Goal: Task Accomplishment & Management: Manage account settings

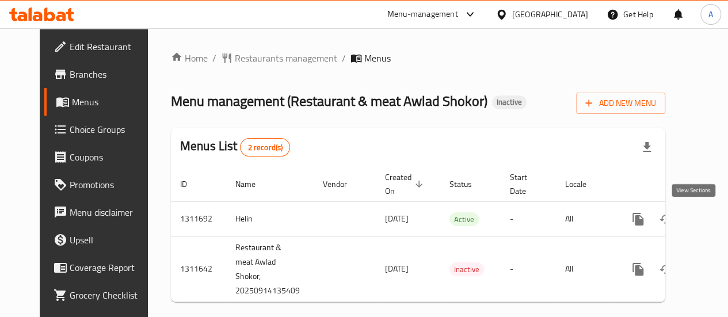
click at [707, 212] on link "enhanced table" at bounding box center [721, 220] width 28 height 28
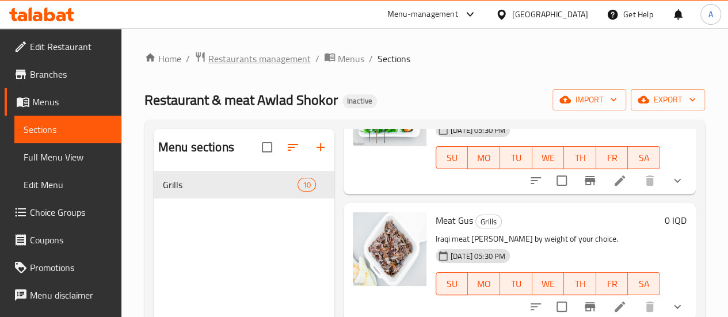
click at [234, 62] on span "Restaurants management" at bounding box center [259, 59] width 102 height 14
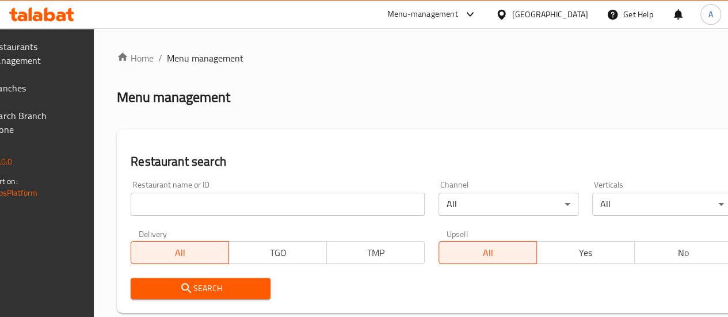
click at [675, 64] on ol "Home / Menu management" at bounding box center [431, 58] width 629 height 14
click at [67, 83] on span "Branches" at bounding box center [30, 88] width 82 height 14
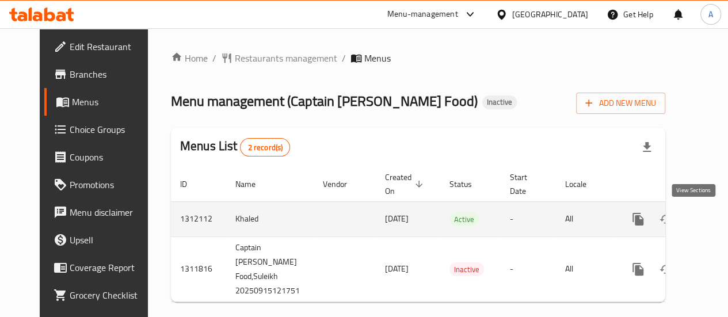
click at [714, 217] on icon "enhanced table" at bounding box center [721, 219] width 14 height 14
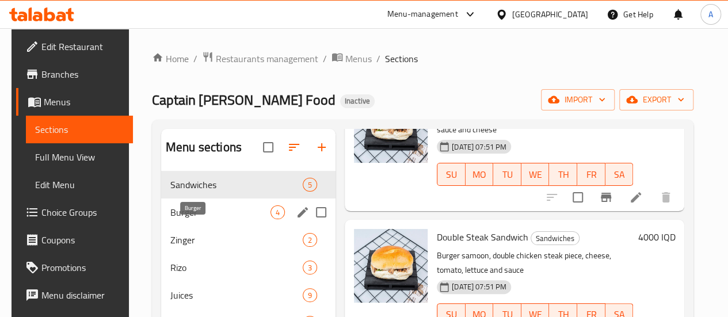
click at [193, 219] on span "Burger" at bounding box center [220, 213] width 100 height 14
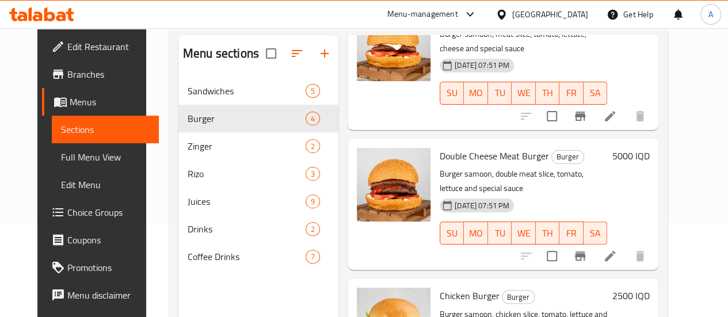
scroll to position [161, 0]
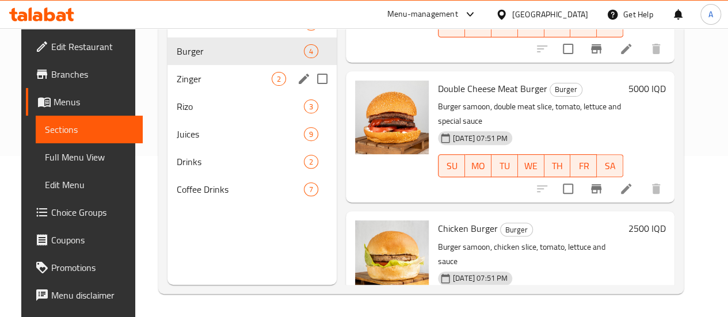
click at [212, 86] on span "Zinger" at bounding box center [224, 79] width 95 height 14
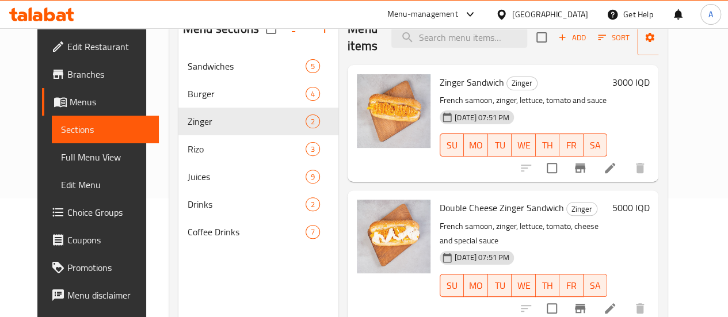
scroll to position [161, 0]
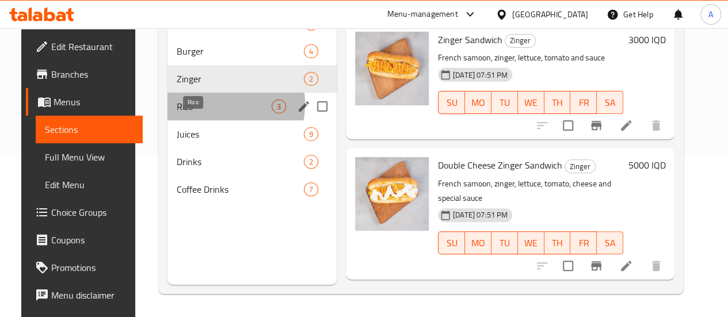
click at [189, 113] on span "Rizo" at bounding box center [224, 107] width 95 height 14
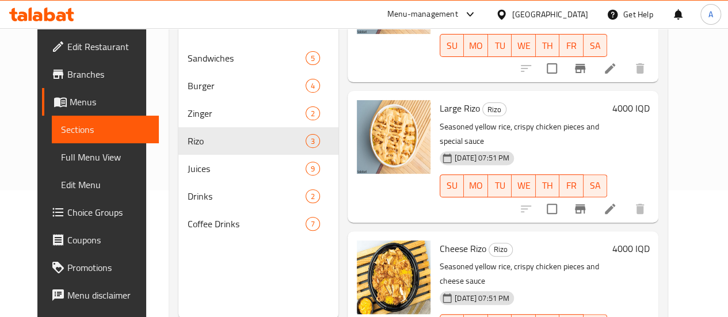
scroll to position [161, 0]
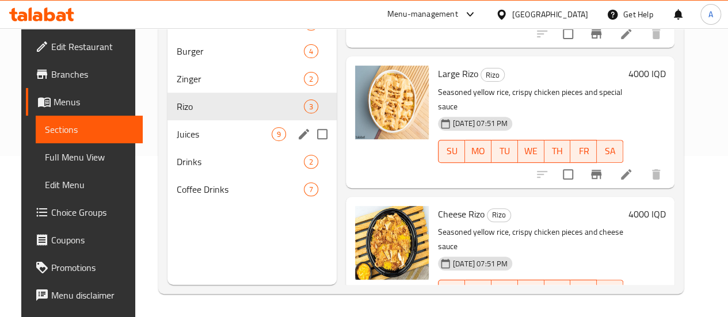
click at [188, 141] on span "Juices" at bounding box center [224, 134] width 95 height 14
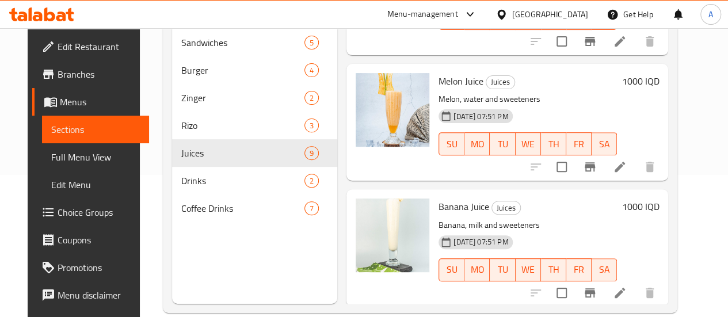
scroll to position [161, 0]
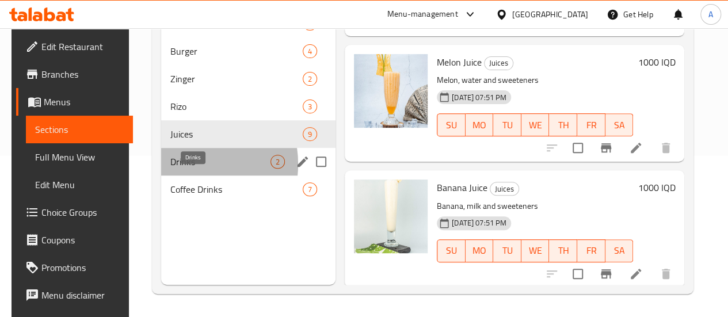
click at [180, 169] on span "Drinks" at bounding box center [220, 162] width 100 height 14
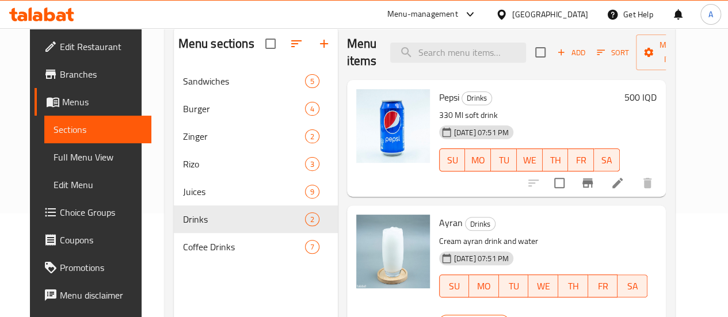
scroll to position [161, 0]
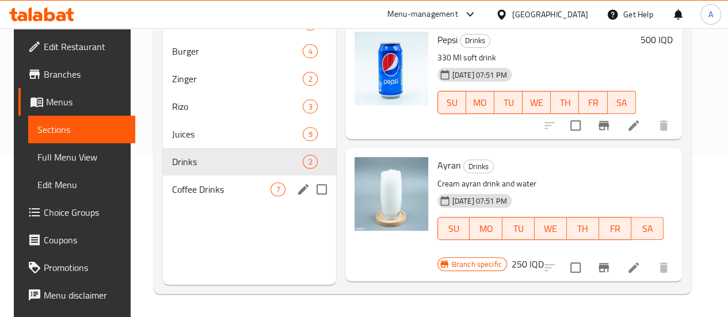
click at [193, 196] on span "Coffee Drinks" at bounding box center [221, 189] width 98 height 14
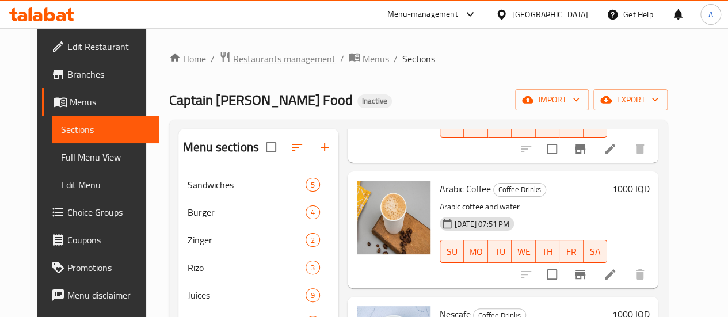
click at [260, 59] on span "Restaurants management" at bounding box center [284, 59] width 102 height 14
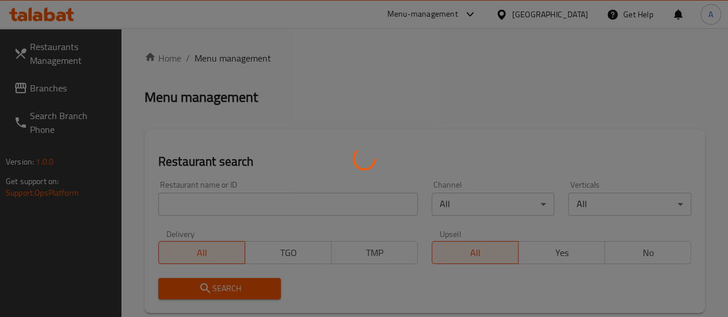
click at [58, 86] on div at bounding box center [364, 158] width 728 height 317
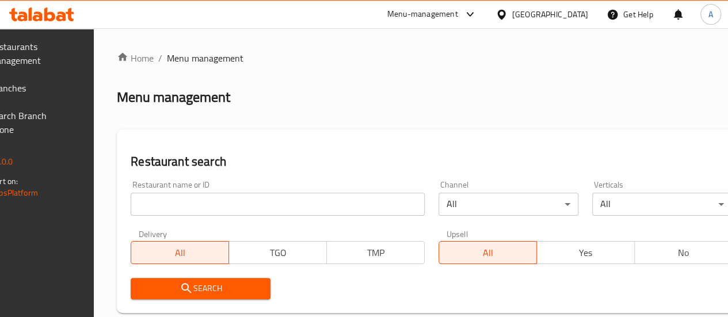
click at [58, 86] on span "Branches" at bounding box center [30, 88] width 82 height 14
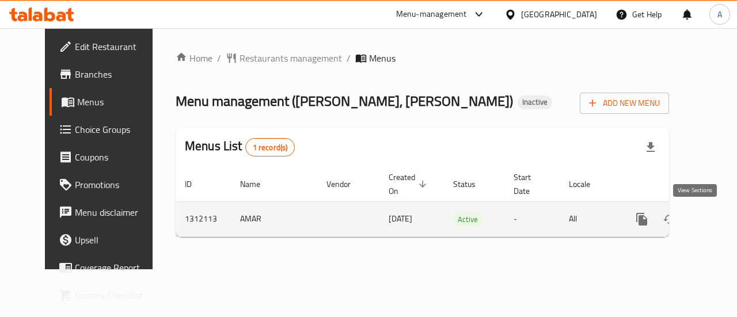
click at [720, 215] on icon "enhanced table" at bounding box center [725, 219] width 10 height 10
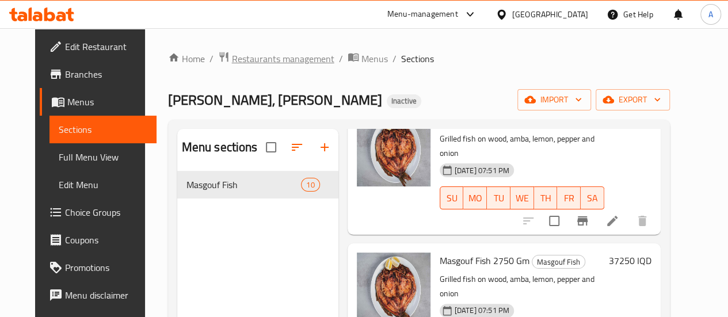
click at [256, 57] on span "Restaurants management" at bounding box center [283, 59] width 102 height 14
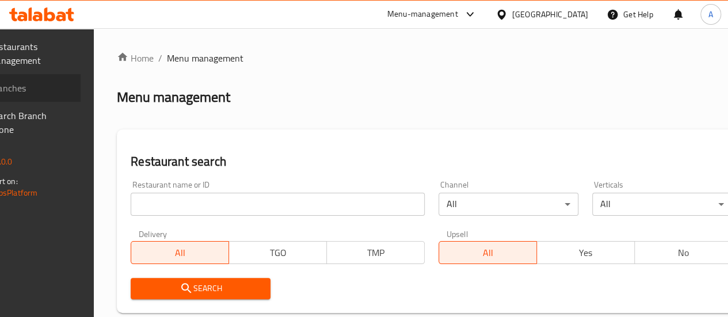
click at [48, 90] on span "Branches" at bounding box center [30, 88] width 82 height 14
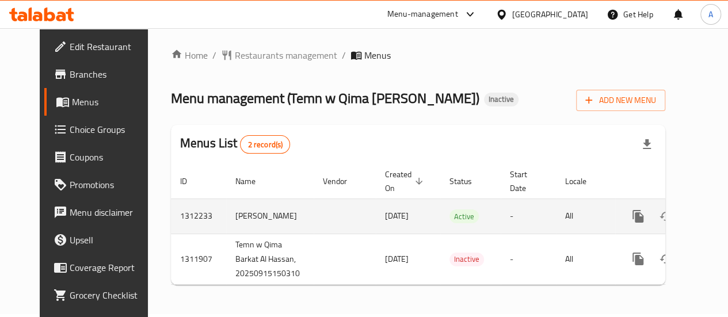
scroll to position [10, 0]
click at [714, 210] on icon "enhanced table" at bounding box center [721, 217] width 14 height 14
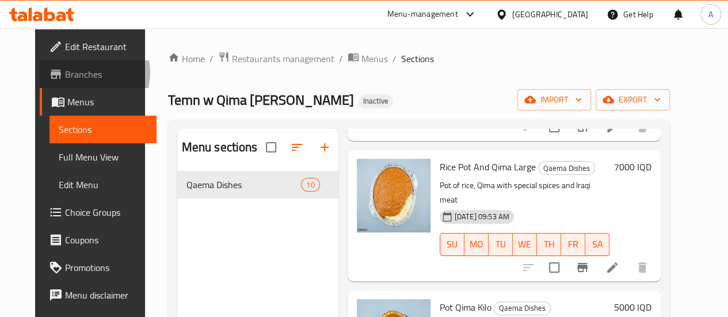
click at [65, 73] on span "Branches" at bounding box center [106, 74] width 82 height 14
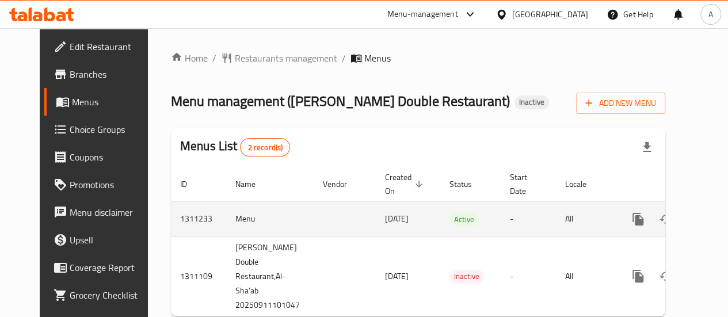
click at [714, 216] on icon "enhanced table" at bounding box center [721, 219] width 14 height 14
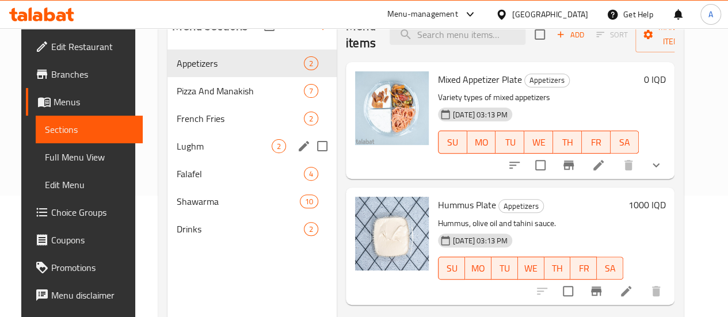
scroll to position [104, 0]
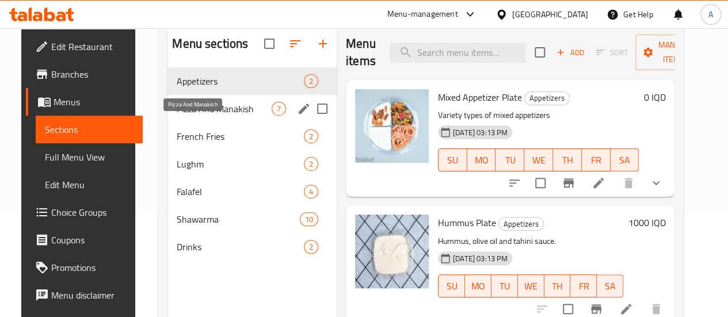
click at [198, 116] on span "Pizza And Manakish" at bounding box center [224, 109] width 95 height 14
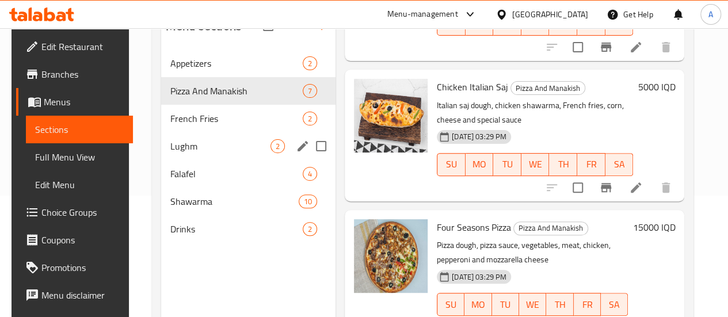
scroll to position [104, 0]
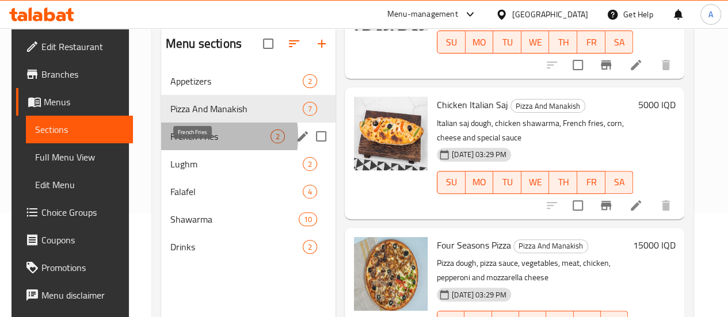
click at [189, 143] on span "French Fries" at bounding box center [220, 137] width 100 height 14
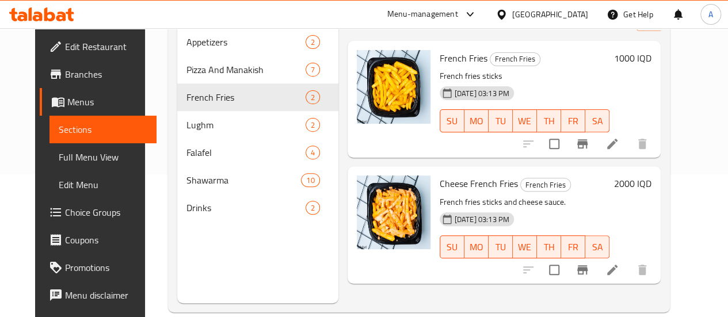
scroll to position [161, 0]
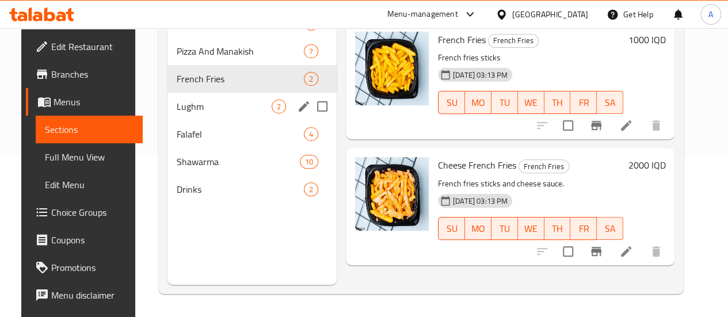
click at [190, 113] on span "Lughm" at bounding box center [224, 107] width 95 height 14
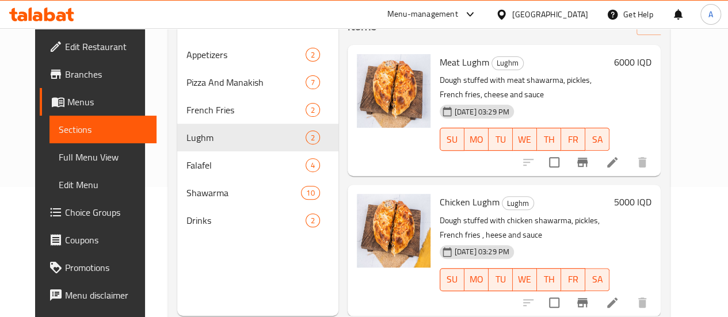
scroll to position [161, 0]
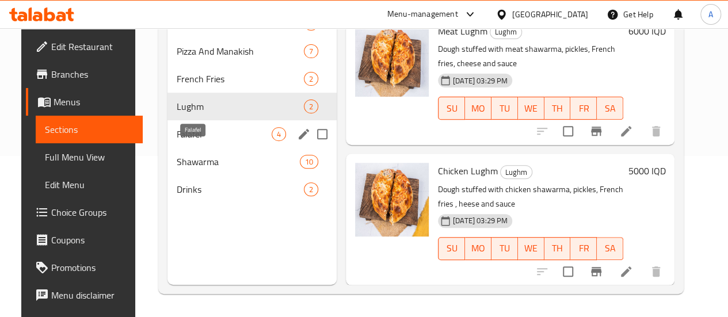
drag, startPoint x: 196, startPoint y: 149, endPoint x: 209, endPoint y: 151, distance: 13.4
click at [196, 141] on span "Falafel" at bounding box center [224, 134] width 95 height 14
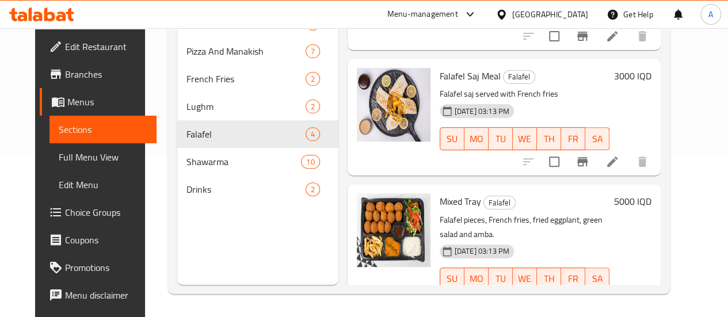
scroll to position [246, 0]
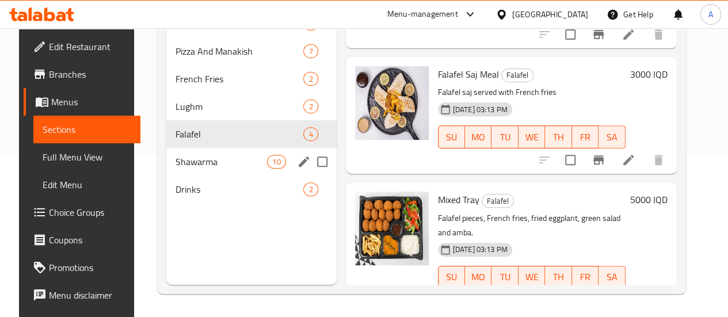
click at [219, 169] on span "Shawarma" at bounding box center [222, 162] width 92 height 14
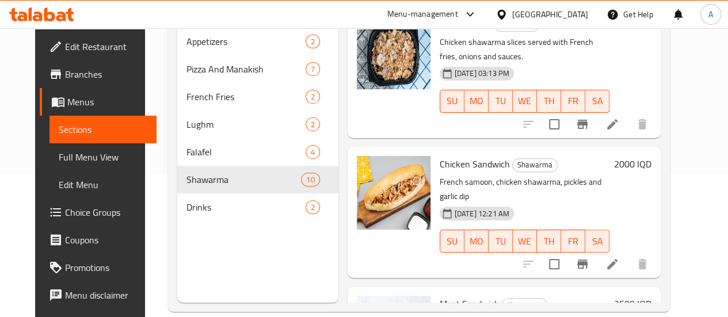
scroll to position [161, 0]
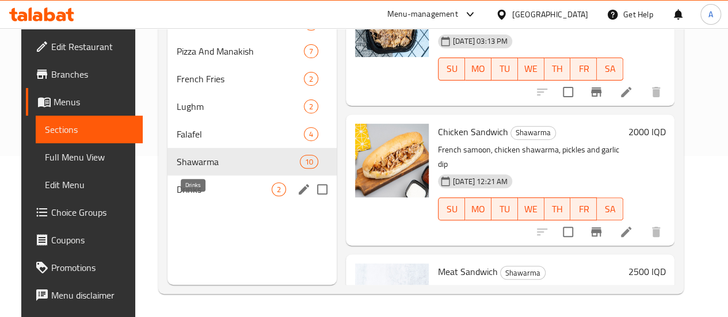
click at [182, 196] on span "Drinks" at bounding box center [224, 189] width 95 height 14
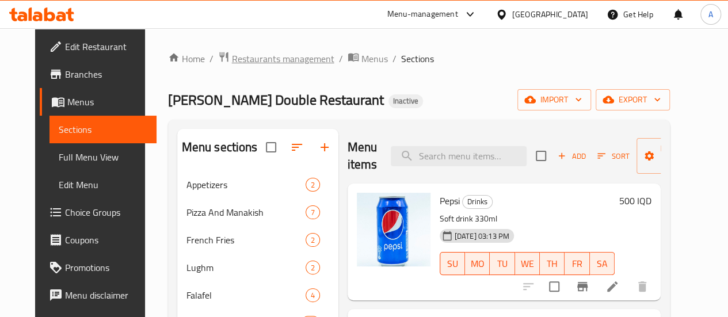
click at [280, 52] on span "Restaurants management" at bounding box center [283, 59] width 102 height 14
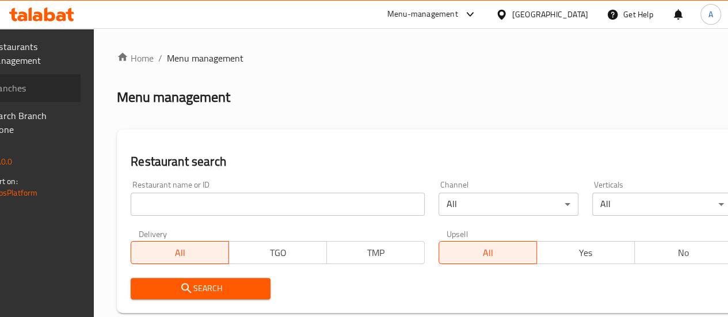
click at [51, 88] on span "Branches" at bounding box center [30, 88] width 82 height 14
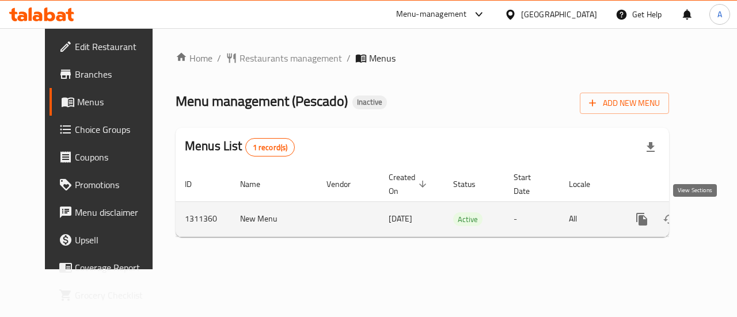
click at [718, 212] on icon "enhanced table" at bounding box center [725, 219] width 14 height 14
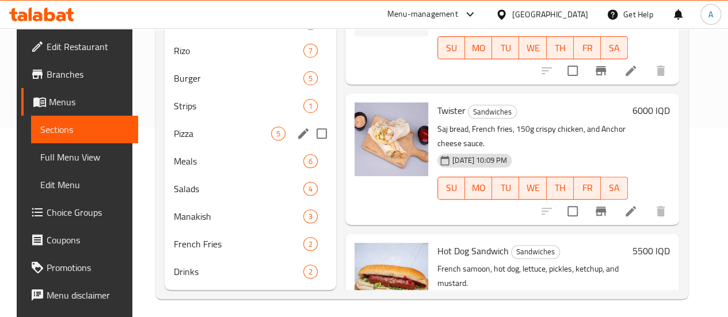
scroll to position [39, 0]
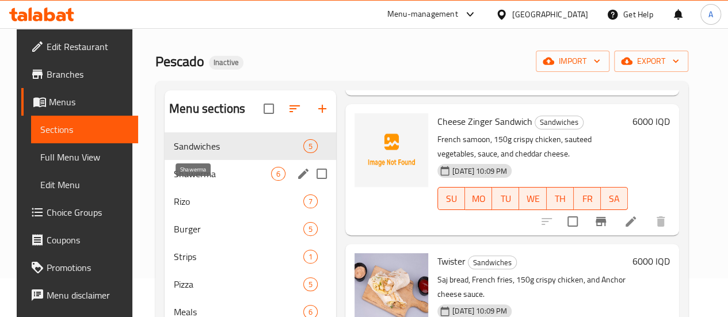
click at [211, 181] on span "Shawerma" at bounding box center [222, 174] width 97 height 14
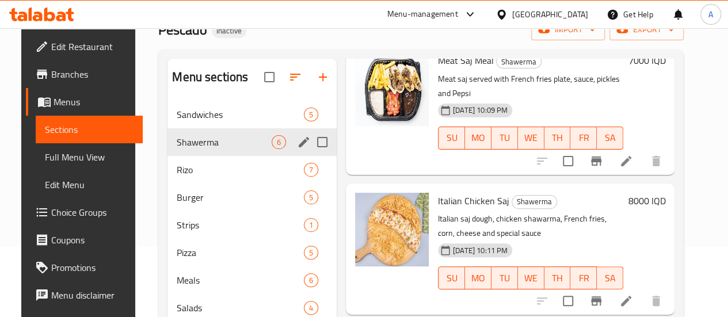
scroll to position [39, 0]
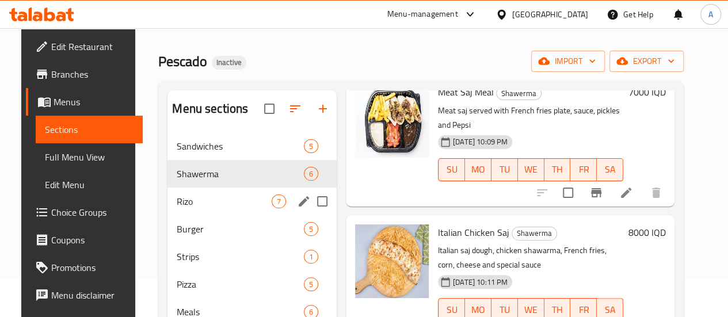
click at [192, 208] on span "Rizo" at bounding box center [224, 202] width 95 height 14
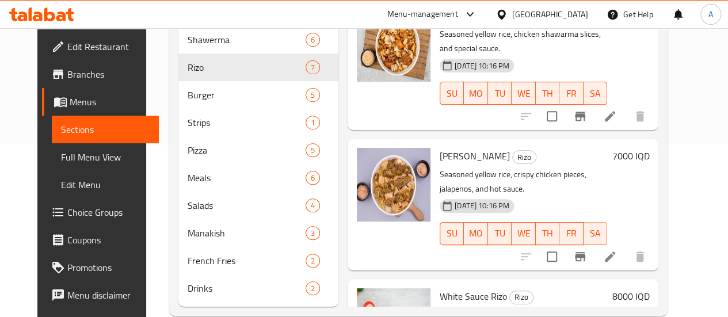
scroll to position [211, 0]
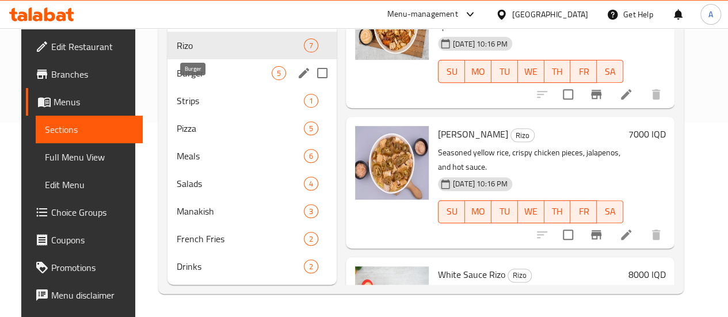
click at [180, 70] on span "Burger" at bounding box center [224, 73] width 95 height 14
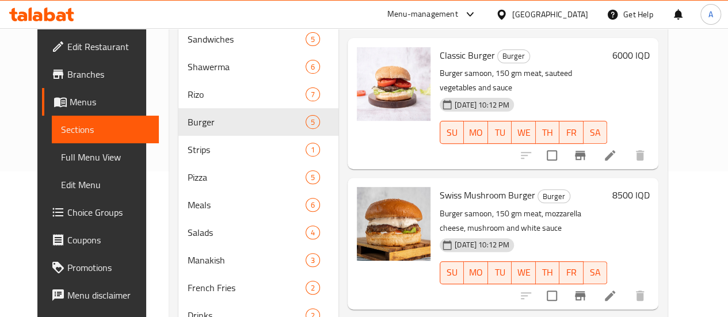
scroll to position [96, 0]
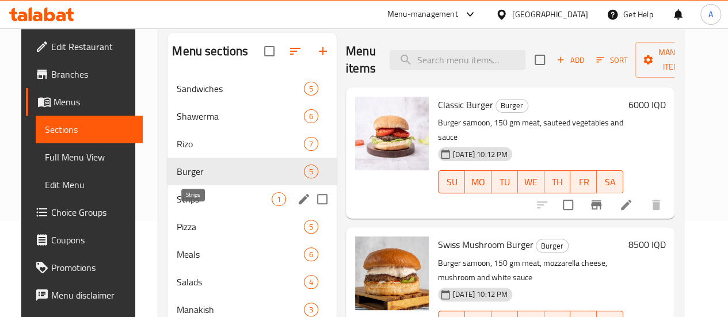
click at [203, 206] on span "Strips" at bounding box center [224, 199] width 95 height 14
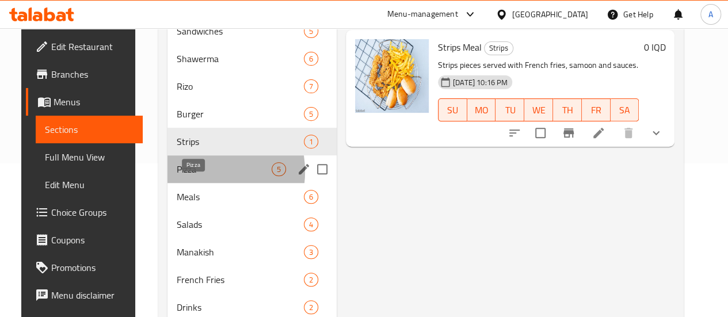
click at [184, 176] on span "Pizza" at bounding box center [224, 169] width 95 height 14
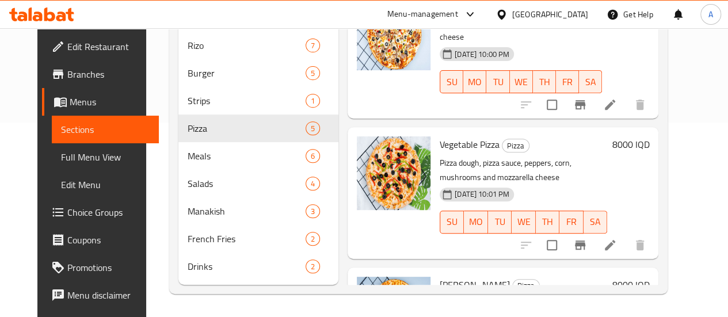
scroll to position [321, 0]
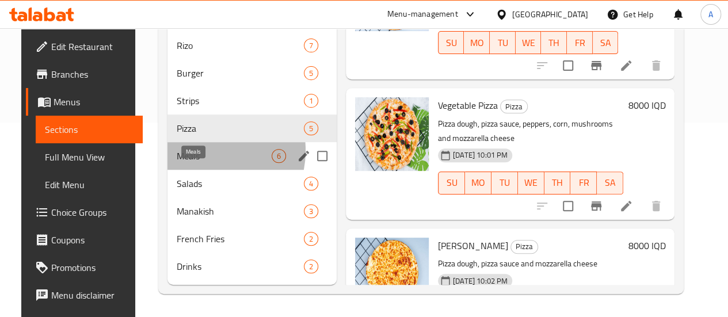
click at [191, 151] on span "Meals" at bounding box center [224, 156] width 95 height 14
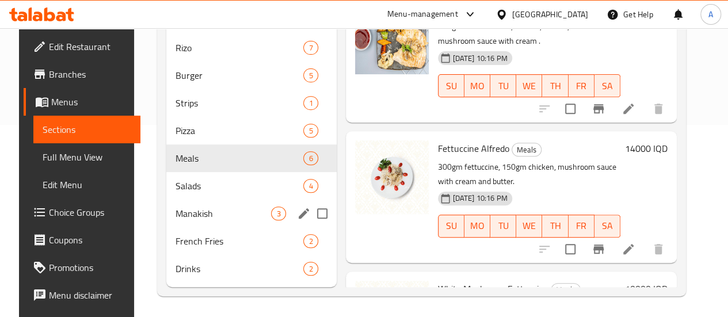
scroll to position [211, 0]
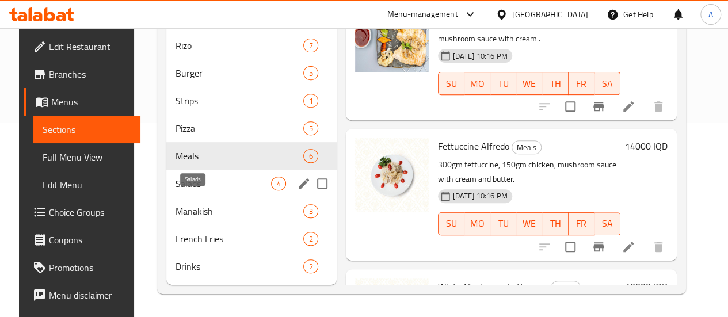
click at [191, 176] on div "Salads 4" at bounding box center [251, 184] width 170 height 28
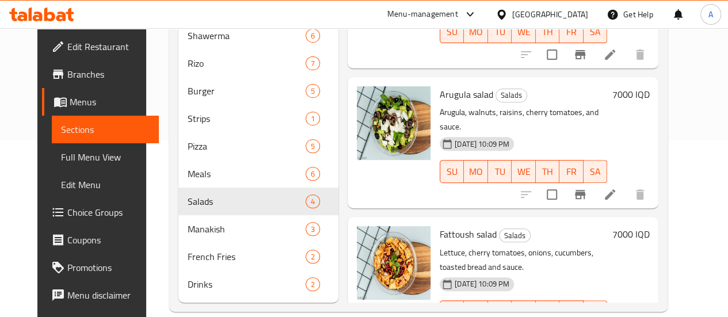
scroll to position [211, 0]
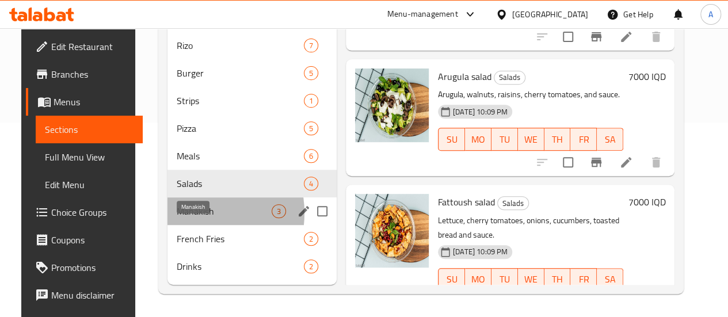
click at [180, 214] on span "Manakish" at bounding box center [224, 211] width 95 height 14
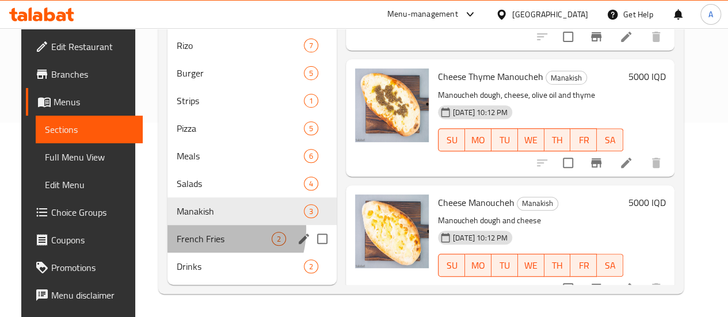
click at [193, 230] on div "French Fries 2" at bounding box center [252, 239] width 169 height 28
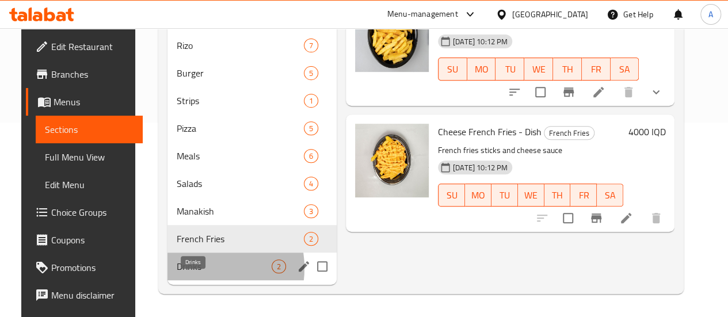
click at [184, 269] on span "Drinks" at bounding box center [224, 267] width 95 height 14
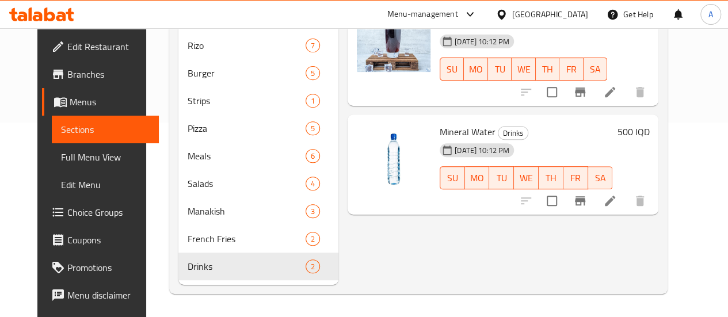
click at [352, 249] on div "Menu items Add Sort Manage items Pepsi Drinks 330 ml soft drink 12-09-2025 10:1…" at bounding box center [498, 109] width 320 height 351
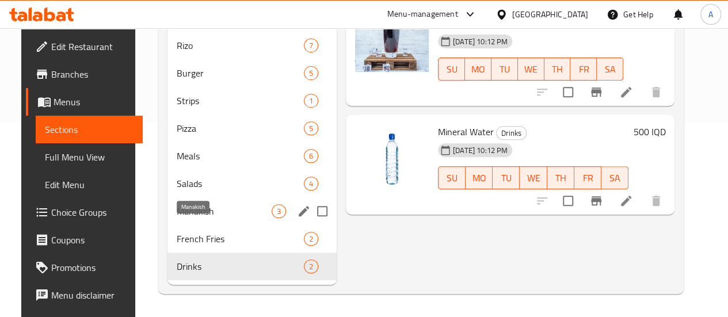
click at [205, 215] on span "Manakish" at bounding box center [224, 211] width 95 height 14
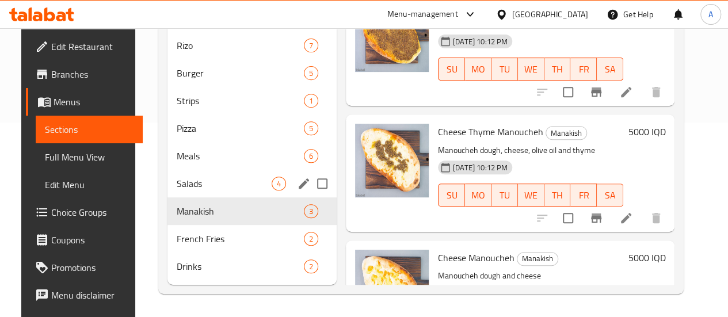
click at [203, 170] on div "Salads 4" at bounding box center [252, 184] width 169 height 28
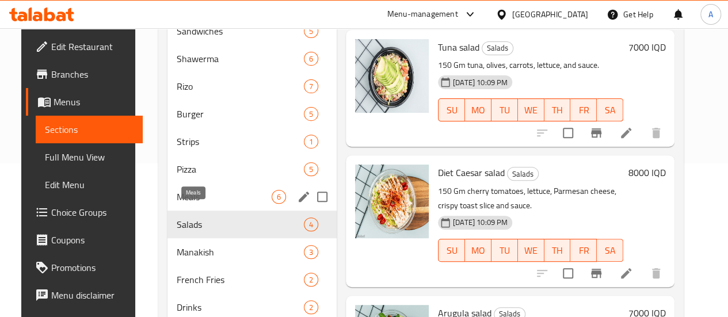
click at [204, 204] on span "Meals" at bounding box center [224, 197] width 95 height 14
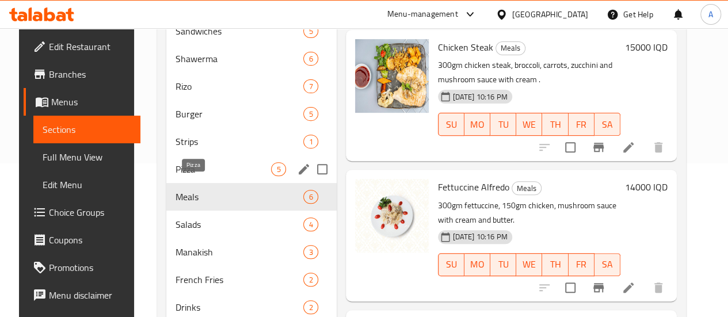
click at [208, 178] on div "Pizza 5" at bounding box center [251, 169] width 170 height 28
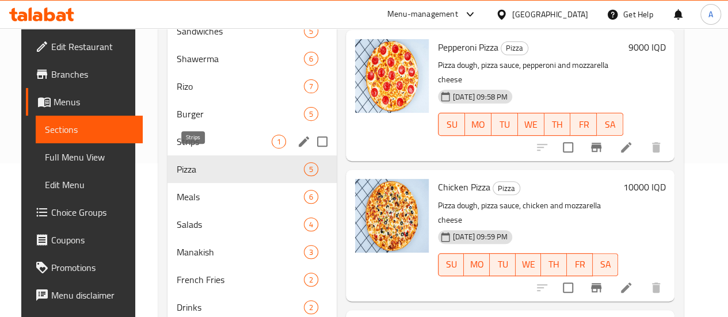
click at [216, 149] on span "Strips" at bounding box center [224, 142] width 95 height 14
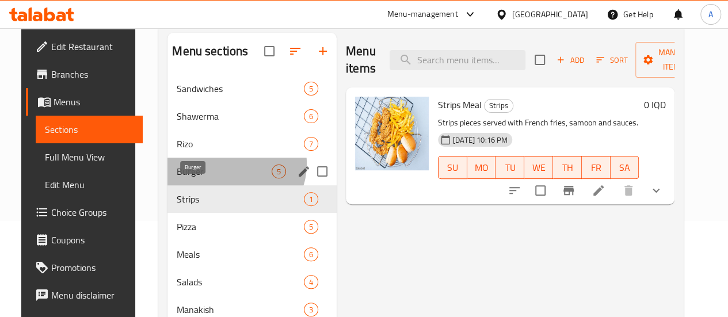
click at [220, 178] on span "Burger" at bounding box center [224, 172] width 95 height 14
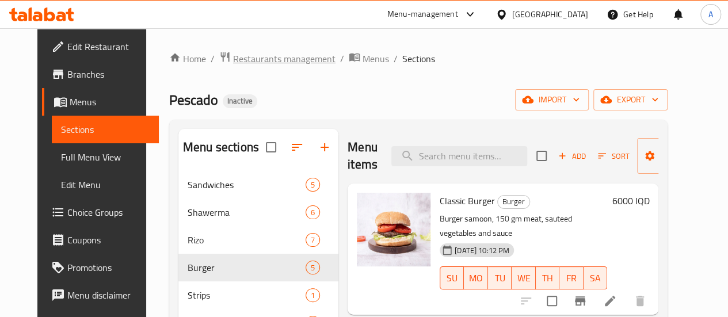
click at [280, 52] on span "Restaurants management" at bounding box center [284, 59] width 102 height 14
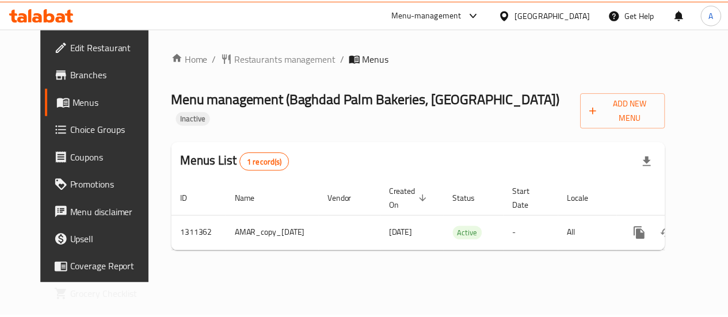
scroll to position [0, 31]
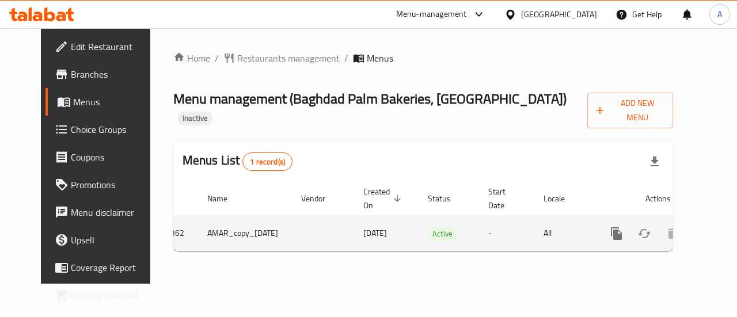
click at [696, 227] on icon "enhanced table" at bounding box center [700, 234] width 14 height 14
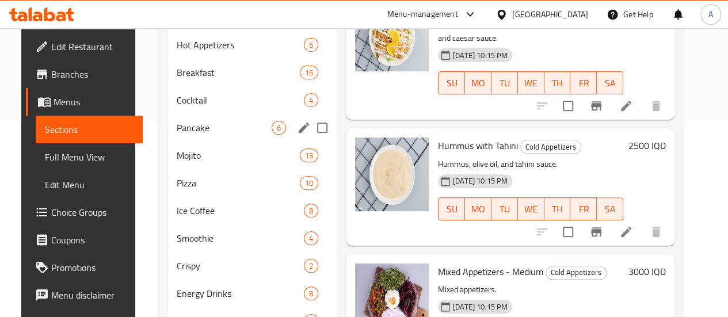
scroll to position [22, 0]
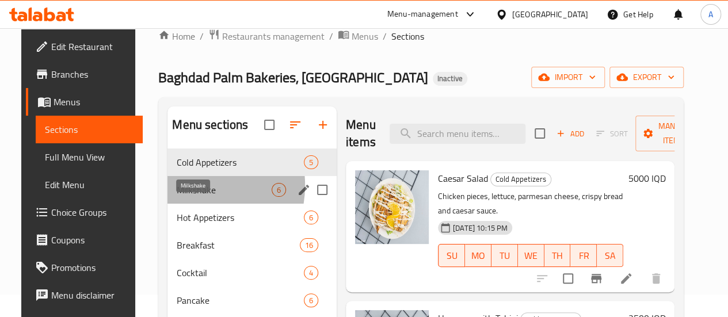
click at [177, 197] on span "Milkshake" at bounding box center [224, 190] width 95 height 14
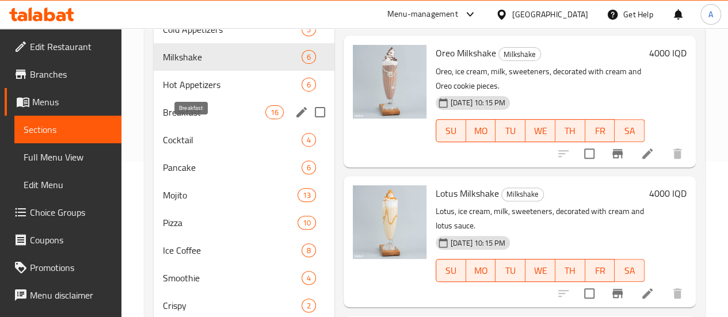
scroll to position [138, 0]
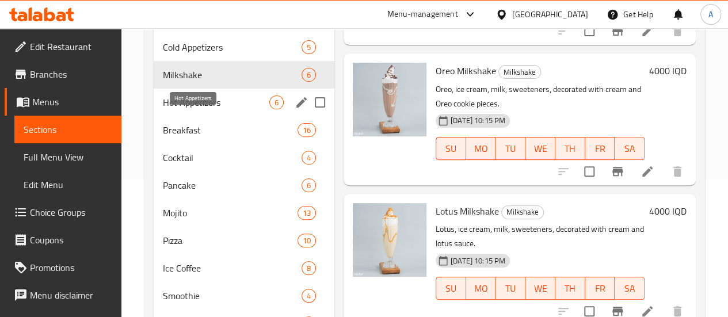
drag, startPoint x: 185, startPoint y: 120, endPoint x: 195, endPoint y: 124, distance: 10.4
click at [185, 109] on span "Hot Appetizers" at bounding box center [216, 103] width 106 height 14
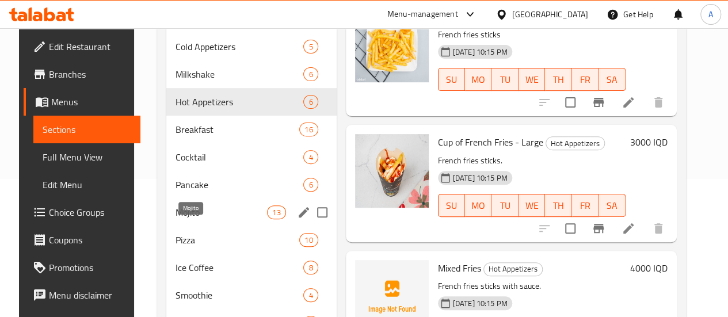
scroll to position [138, 0]
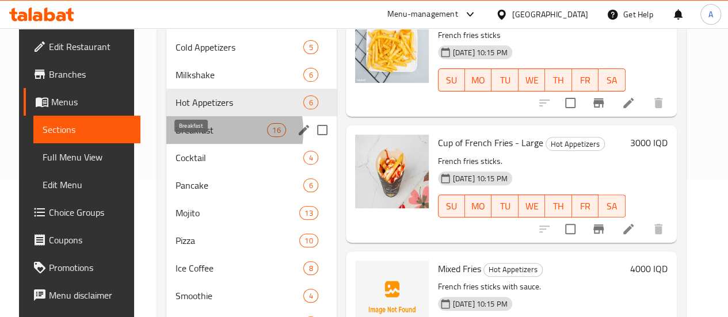
click at [189, 137] on span "Breakfast" at bounding box center [222, 130] width 92 height 14
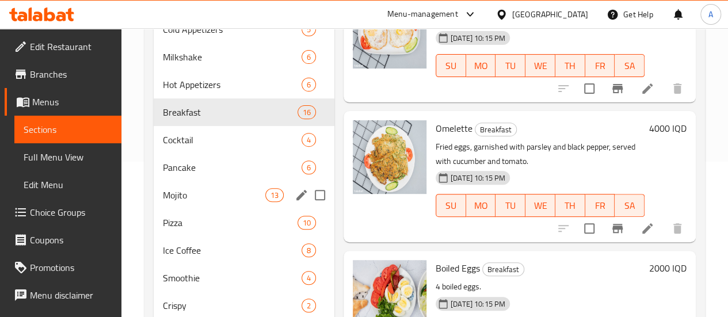
scroll to position [138, 0]
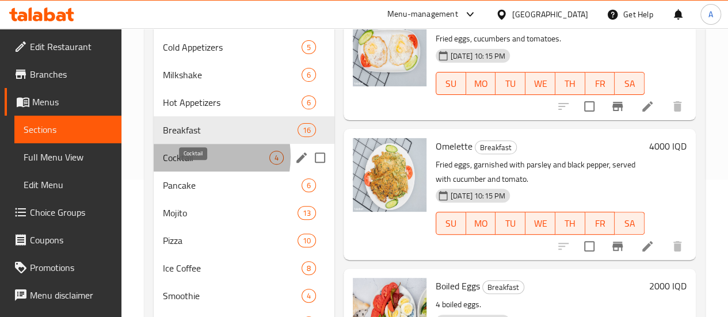
click at [194, 165] on span "Cocktail" at bounding box center [216, 158] width 106 height 14
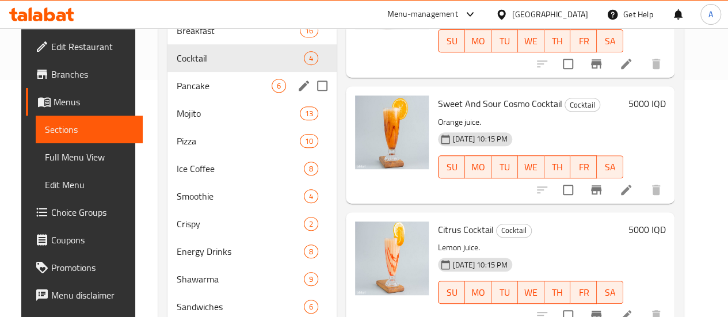
scroll to position [195, 0]
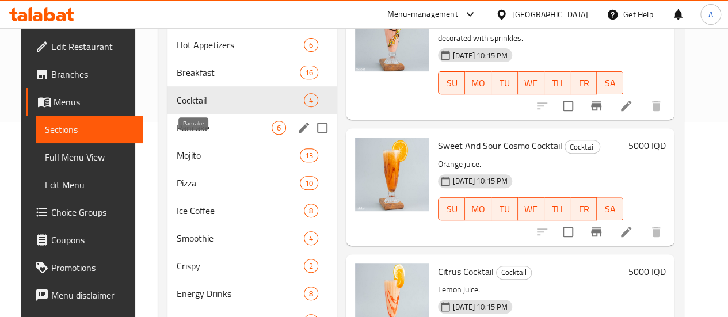
click at [187, 135] on span "Pancake" at bounding box center [224, 128] width 95 height 14
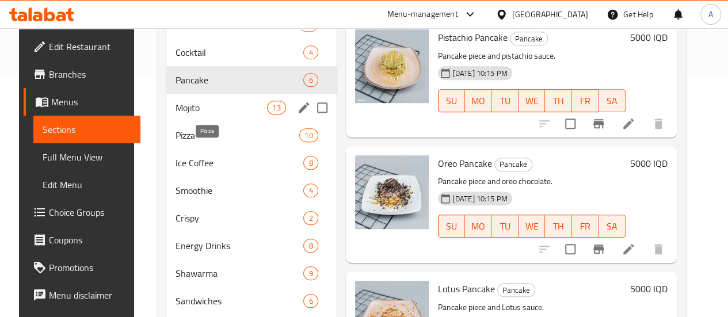
scroll to position [195, 0]
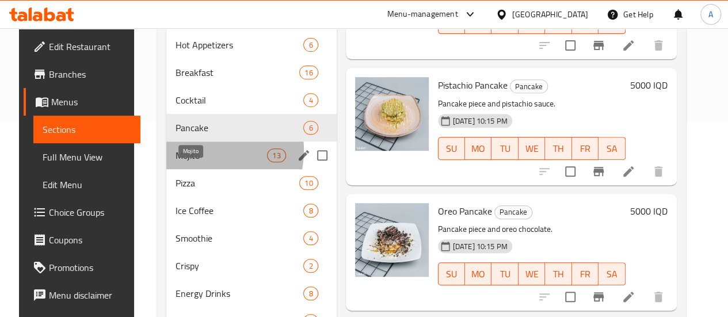
click at [181, 162] on span "Mojito" at bounding box center [222, 156] width 92 height 14
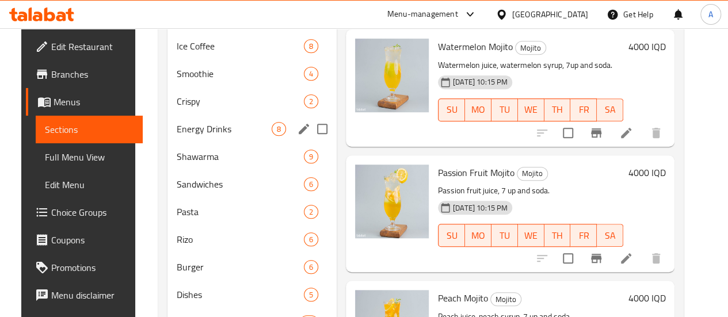
scroll to position [253, 0]
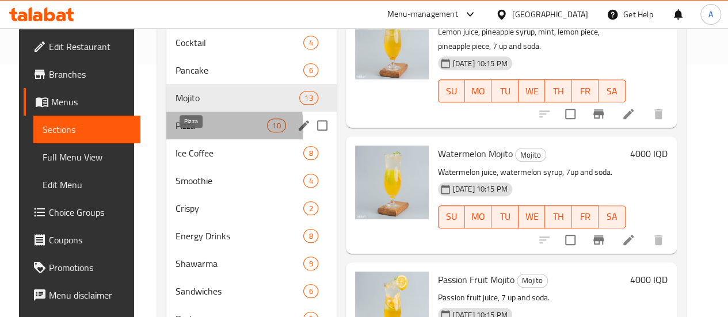
click at [187, 132] on span "Pizza" at bounding box center [222, 126] width 92 height 14
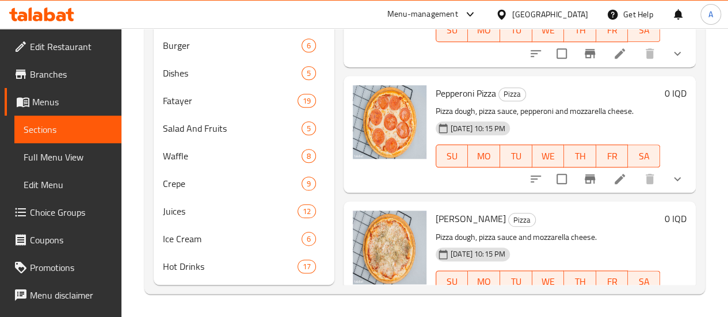
scroll to position [2, 0]
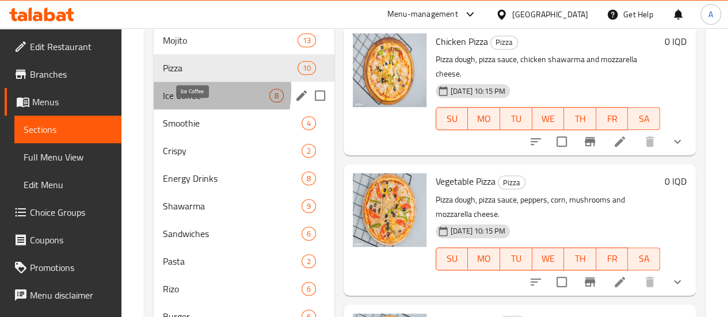
click at [176, 102] on span "Ice Coffee" at bounding box center [216, 96] width 106 height 14
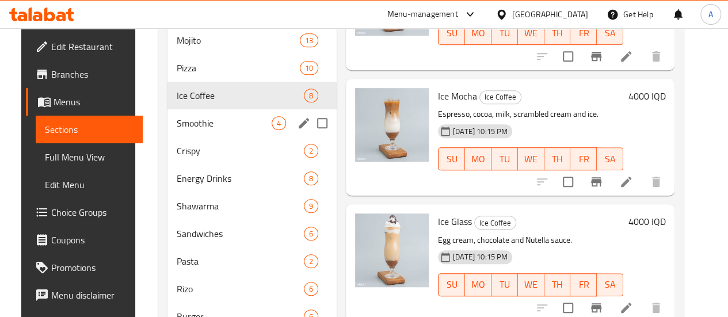
click at [180, 130] on span "Smoothie" at bounding box center [224, 123] width 95 height 14
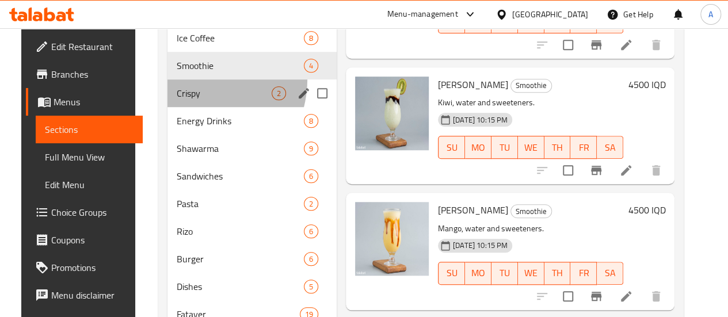
click at [177, 96] on div "Crispy 2" at bounding box center [252, 93] width 169 height 28
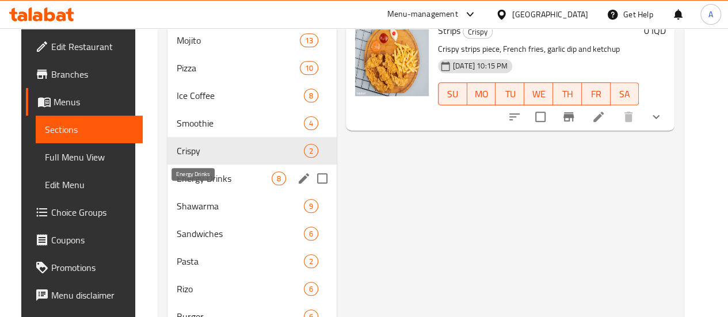
click at [182, 185] on span "Energy Drinks" at bounding box center [224, 179] width 95 height 14
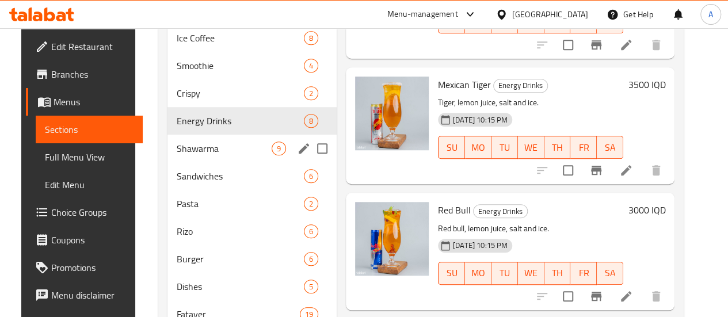
click at [174, 162] on div "Shawarma 9" at bounding box center [252, 149] width 169 height 28
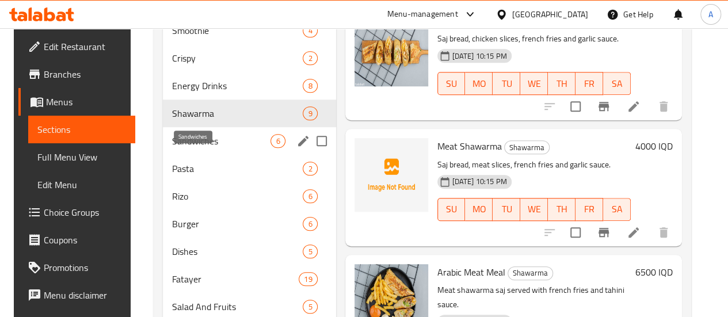
click at [181, 148] on span "Sandwiches" at bounding box center [221, 141] width 99 height 14
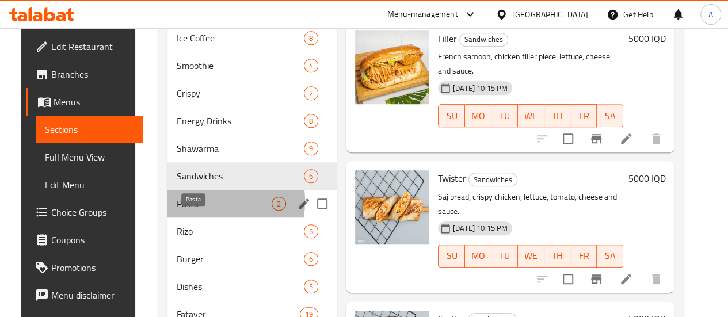
click at [193, 211] on span "Pasta" at bounding box center [224, 204] width 95 height 14
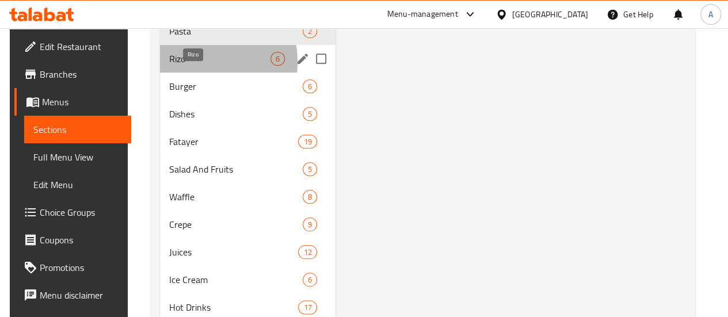
click at [187, 66] on span "Rizo" at bounding box center [219, 59] width 101 height 14
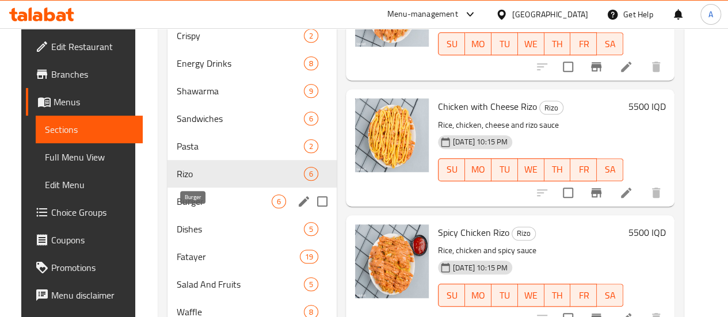
click at [188, 208] on span "Burger" at bounding box center [224, 202] width 95 height 14
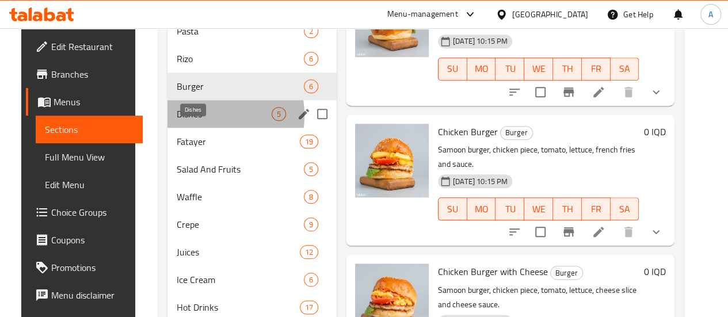
click at [185, 121] on span "Dishes" at bounding box center [224, 114] width 95 height 14
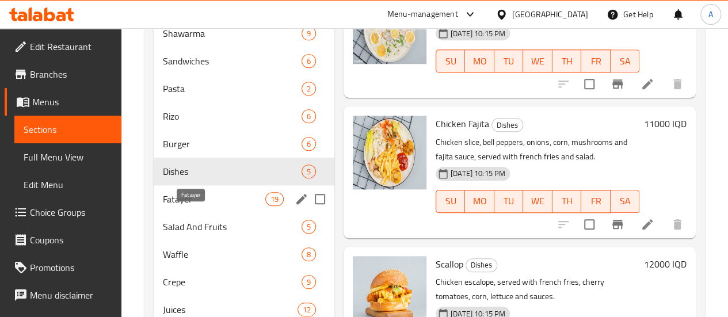
click at [187, 206] on span "Fatayer" at bounding box center [214, 199] width 102 height 14
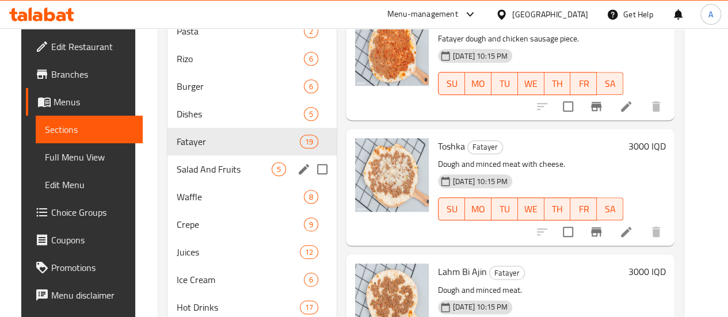
click at [192, 176] on span "Salad And Fruits" at bounding box center [224, 169] width 95 height 14
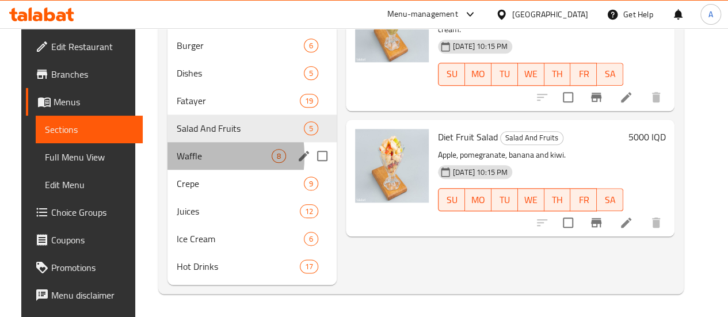
click at [168, 157] on div "Waffle 8" at bounding box center [252, 156] width 169 height 28
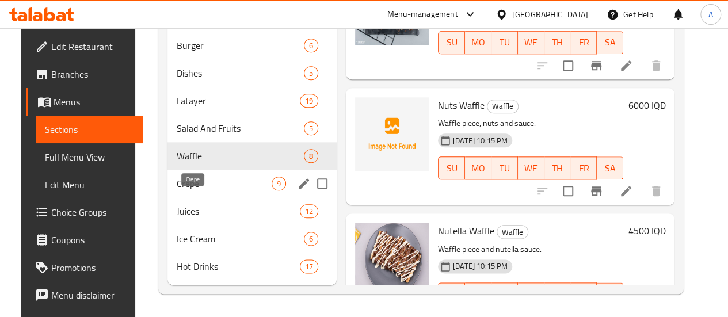
drag, startPoint x: 198, startPoint y: 186, endPoint x: 214, endPoint y: 188, distance: 15.7
click at [197, 186] on span "Crepe" at bounding box center [224, 184] width 95 height 14
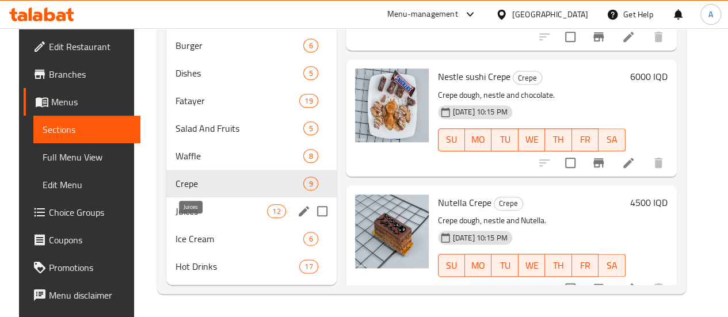
click at [182, 215] on span "Juices" at bounding box center [222, 211] width 92 height 14
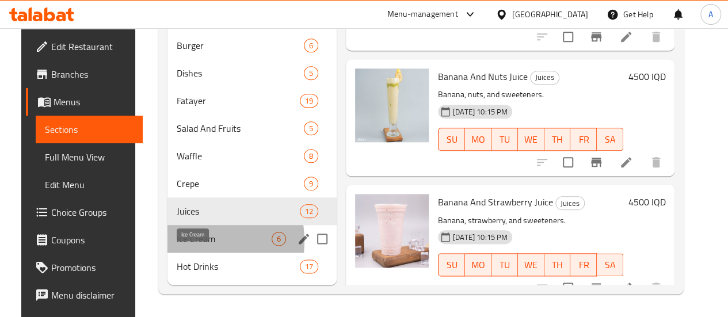
click at [177, 242] on span "Ice Cream" at bounding box center [224, 239] width 95 height 14
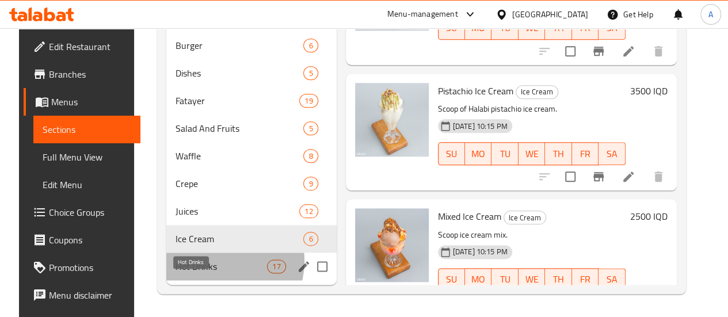
click at [203, 261] on span "Hot Drinks" at bounding box center [222, 267] width 92 height 14
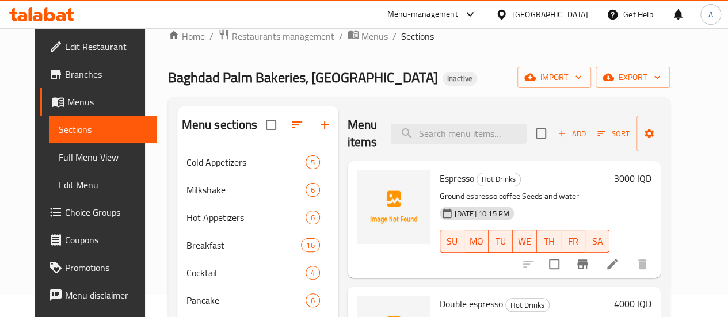
click at [446, 108] on div "Menu items Add Sort Manage items" at bounding box center [504, 133] width 313 height 55
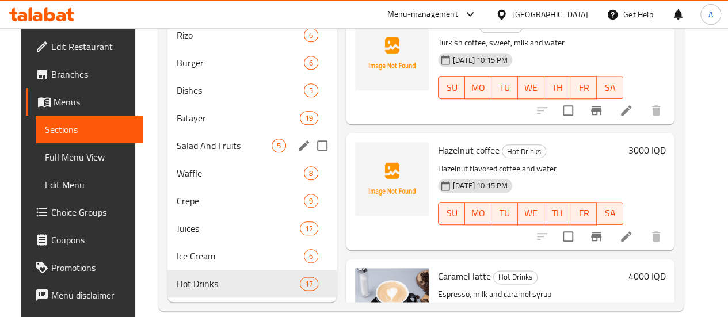
scroll to position [598, 0]
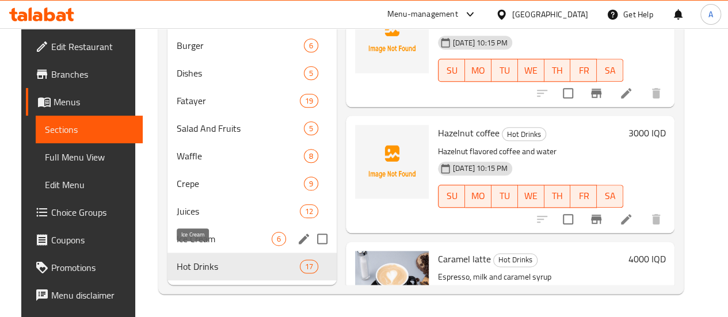
click at [207, 241] on span "Ice Cream" at bounding box center [224, 239] width 95 height 14
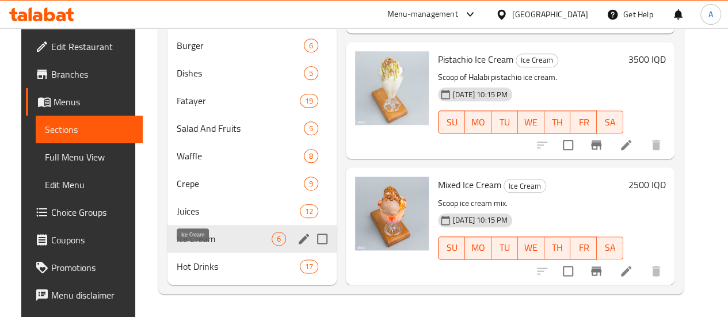
scroll to position [46, 0]
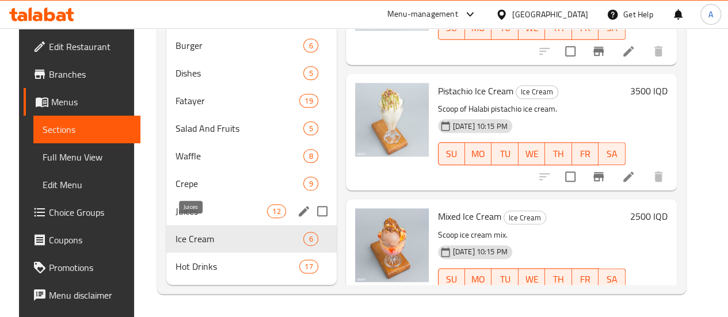
click at [187, 216] on span "Juices" at bounding box center [222, 211] width 92 height 14
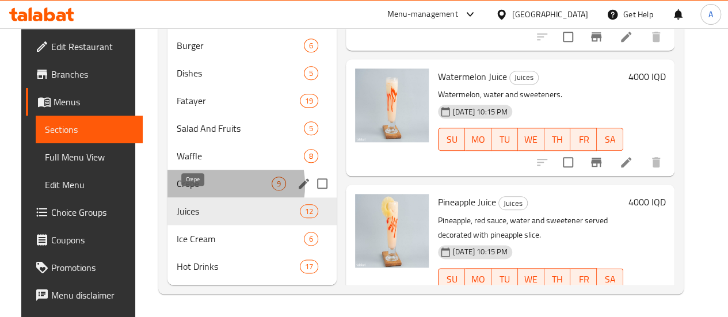
click at [199, 186] on span "Crepe" at bounding box center [224, 184] width 95 height 14
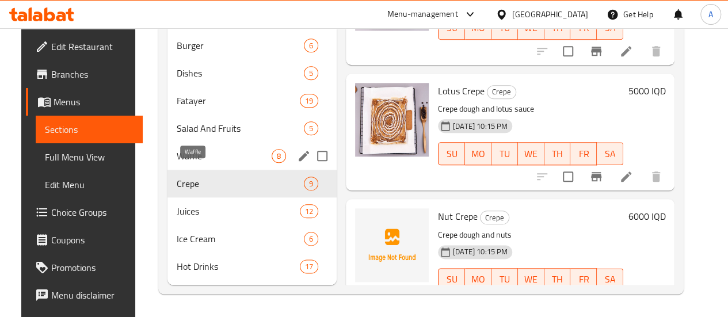
click at [201, 157] on span "Waffle" at bounding box center [224, 156] width 95 height 14
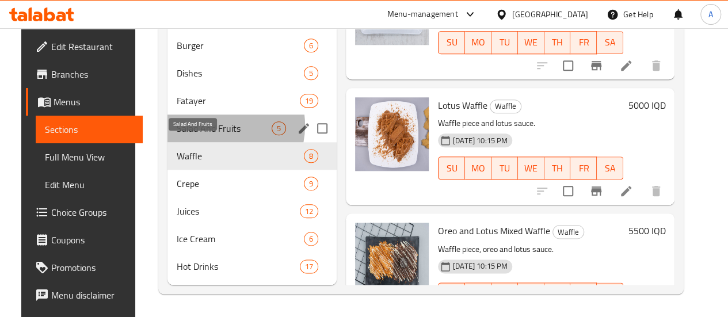
click at [201, 124] on span "Salad And Fruits" at bounding box center [224, 128] width 95 height 14
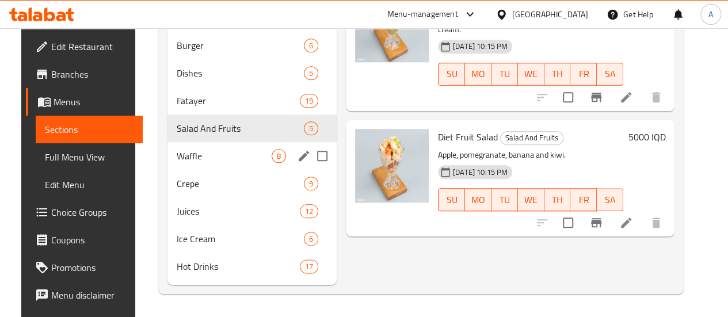
scroll to position [541, 0]
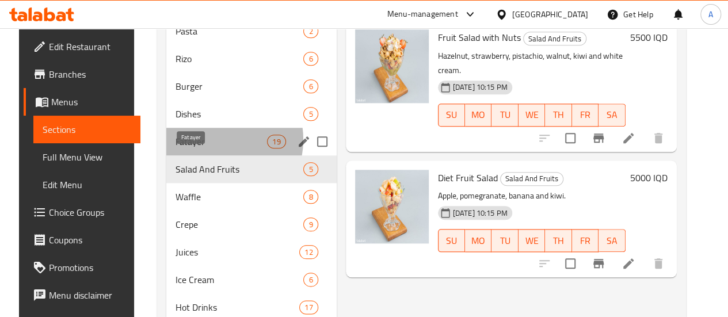
click at [203, 149] on span "Fatayer" at bounding box center [222, 142] width 92 height 14
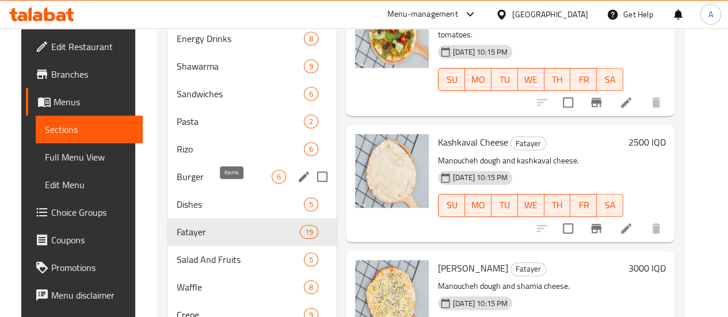
scroll to position [425, 0]
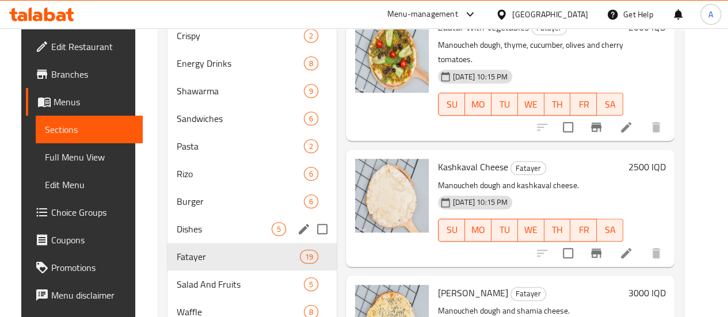
click at [184, 236] on span "Dishes" at bounding box center [224, 229] width 95 height 14
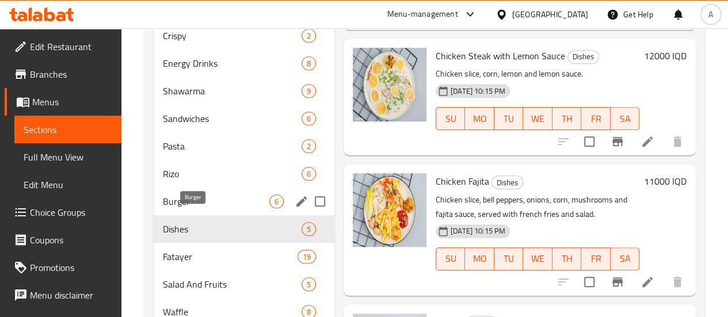
click at [196, 208] on span "Burger" at bounding box center [216, 202] width 106 height 14
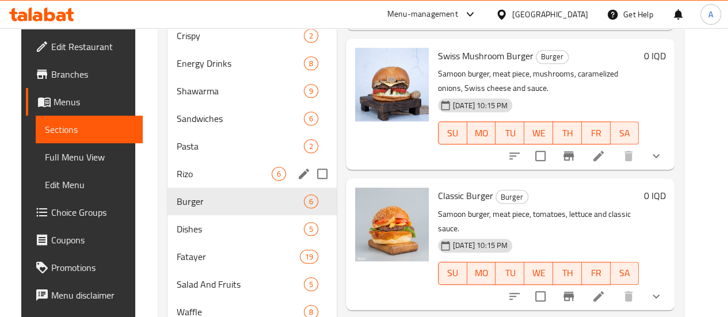
click at [187, 181] on span "Rizo" at bounding box center [224, 174] width 95 height 14
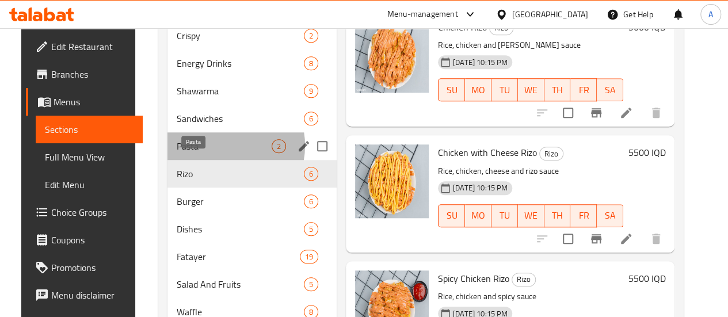
click at [206, 153] on span "Pasta" at bounding box center [224, 146] width 95 height 14
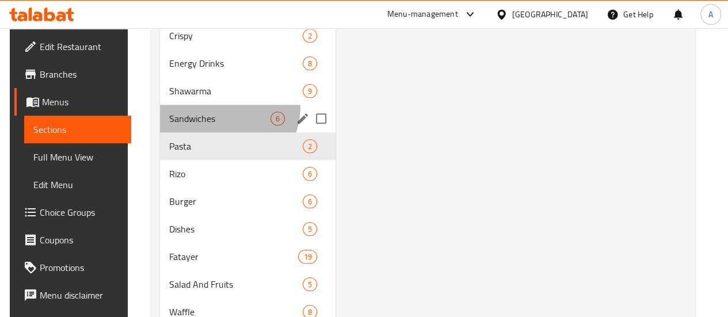
click at [212, 124] on div "Sandwiches 6" at bounding box center [248, 119] width 176 height 28
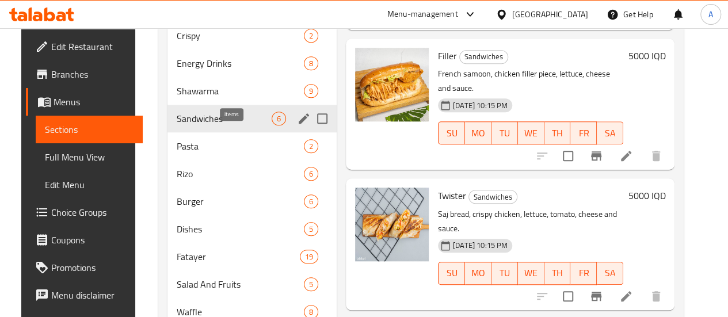
scroll to position [368, 0]
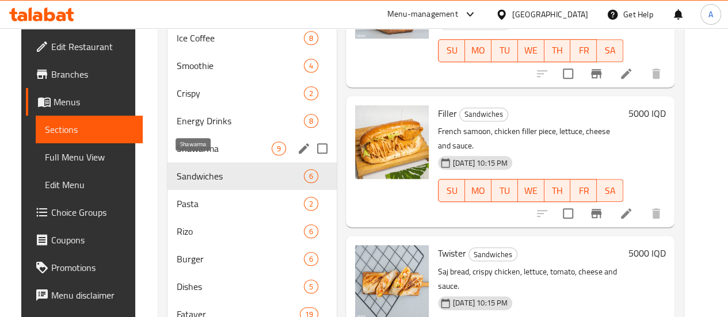
click at [214, 155] on span "Shawarma" at bounding box center [224, 149] width 95 height 14
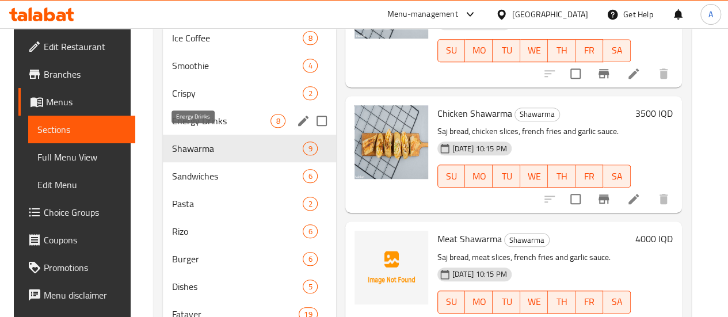
drag, startPoint x: 211, startPoint y: 135, endPoint x: 221, endPoint y: 143, distance: 12.8
click at [211, 128] on span "Energy Drinks" at bounding box center [221, 121] width 99 height 14
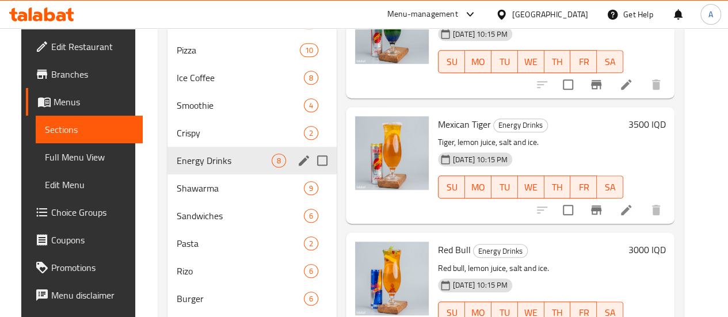
scroll to position [310, 0]
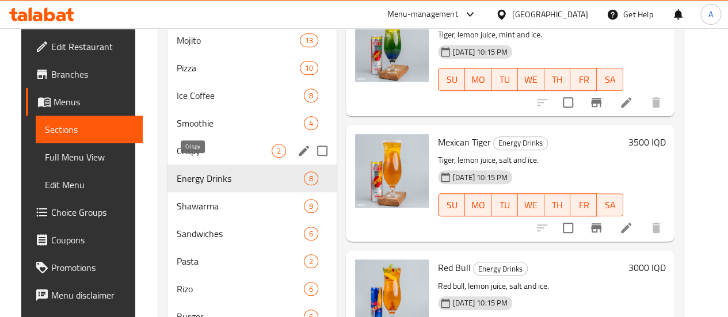
click at [191, 158] on span "Crispy" at bounding box center [224, 151] width 95 height 14
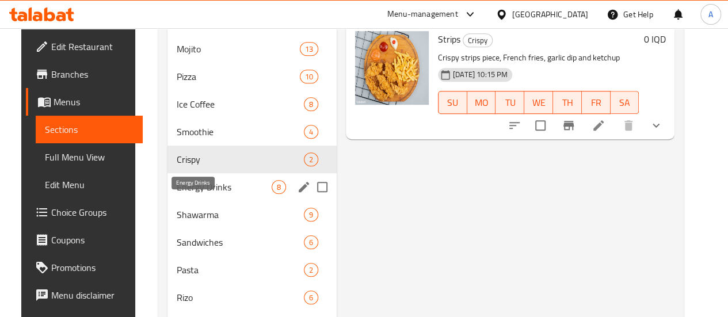
scroll to position [253, 0]
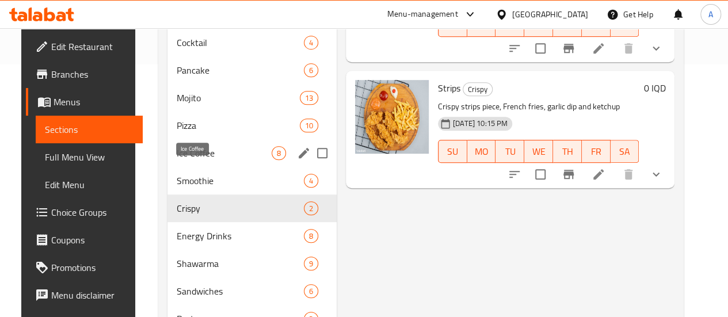
click at [218, 160] on span "Ice Coffee" at bounding box center [224, 153] width 95 height 14
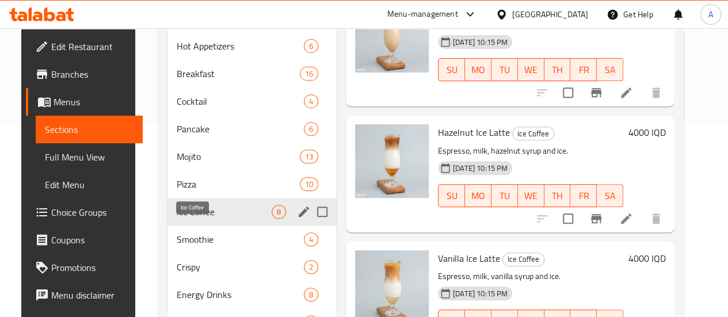
scroll to position [138, 0]
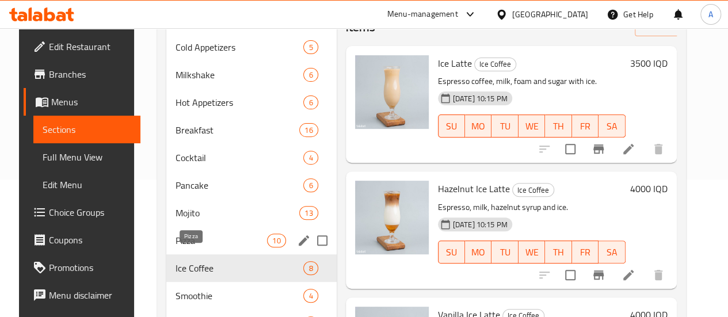
click at [195, 248] on span "Pizza" at bounding box center [222, 241] width 92 height 14
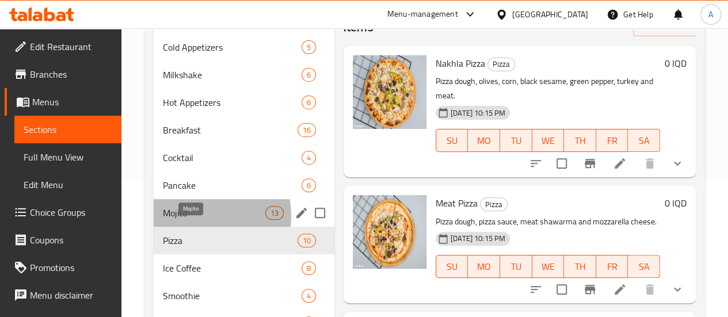
click at [200, 220] on span "Mojito" at bounding box center [214, 213] width 102 height 14
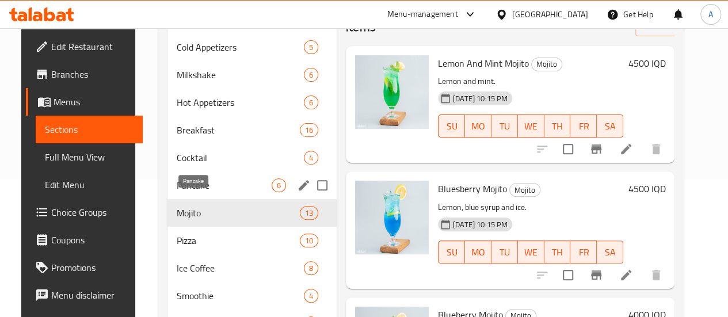
click at [199, 192] on span "Pancake" at bounding box center [224, 185] width 95 height 14
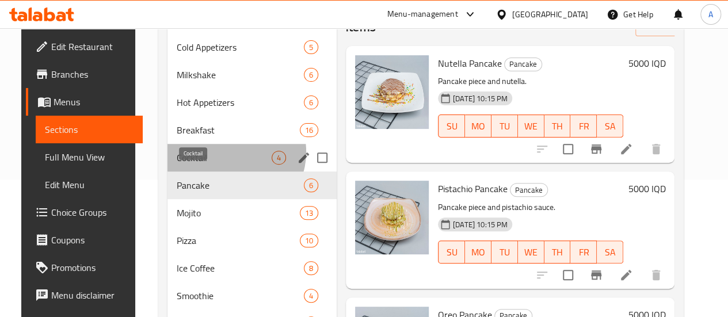
click at [218, 165] on span "Cocktail" at bounding box center [224, 158] width 95 height 14
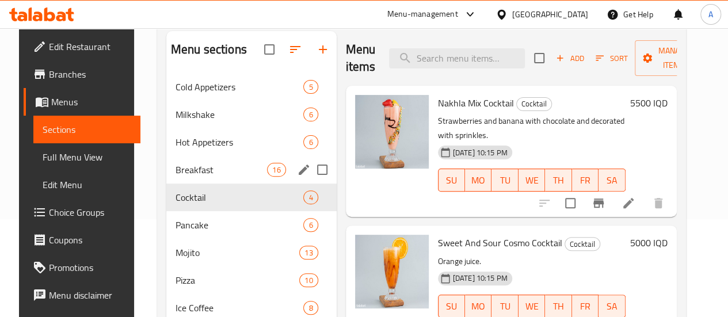
scroll to position [80, 0]
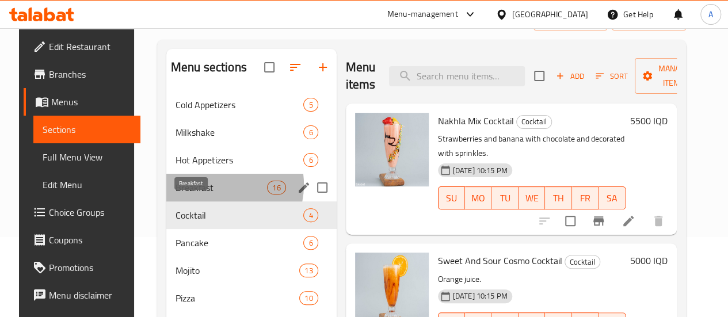
click at [203, 195] on span "Breakfast" at bounding box center [222, 188] width 92 height 14
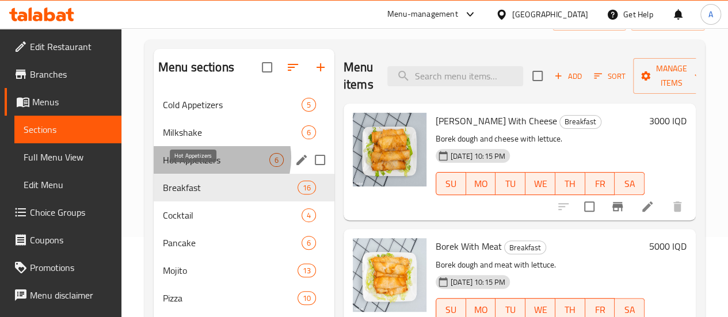
click at [214, 167] on span "Hot Appetizers" at bounding box center [216, 160] width 106 height 14
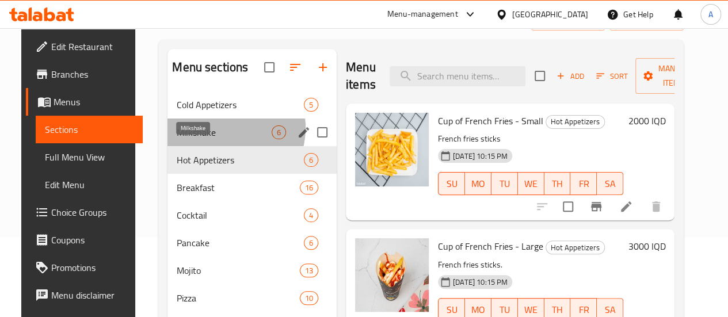
click at [211, 139] on span "Milkshake" at bounding box center [224, 132] width 95 height 14
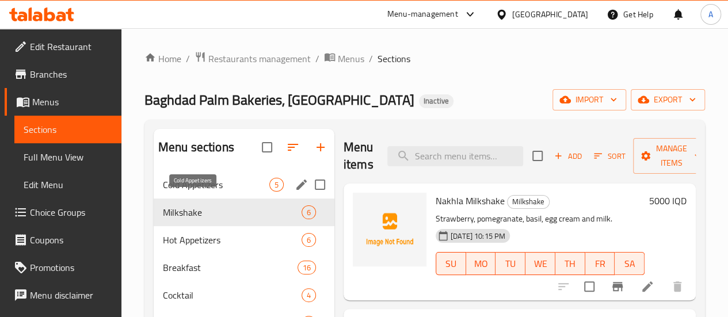
click at [201, 192] on span "Cold Appetizers" at bounding box center [216, 185] width 106 height 14
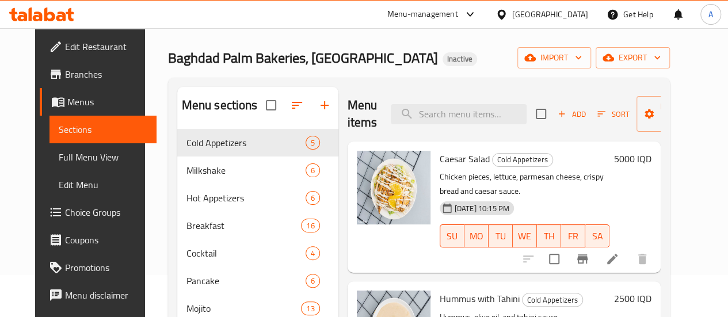
scroll to position [22, 0]
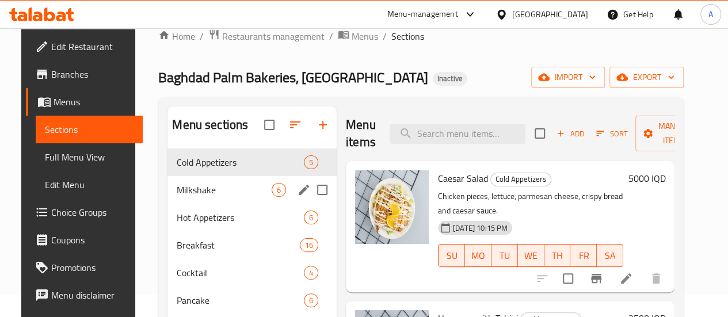
click at [178, 197] on span "Milkshake" at bounding box center [224, 190] width 95 height 14
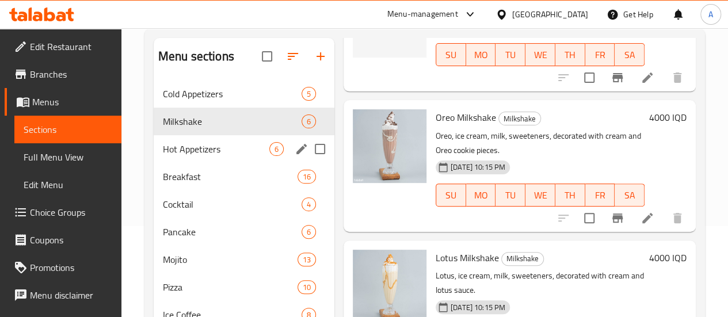
scroll to position [80, 0]
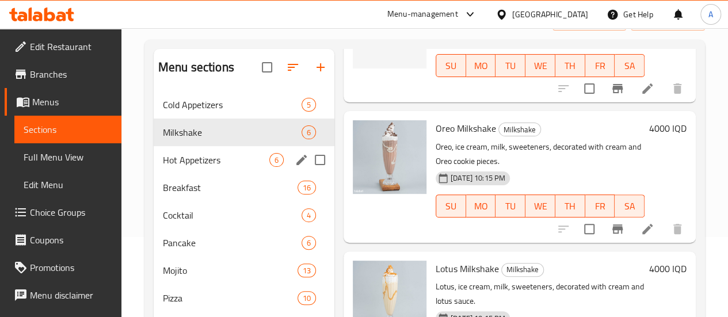
click at [197, 167] on span "Hot Appetizers" at bounding box center [216, 160] width 106 height 14
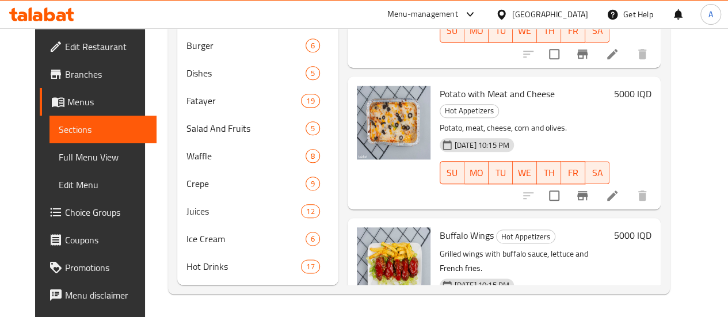
scroll to position [46, 0]
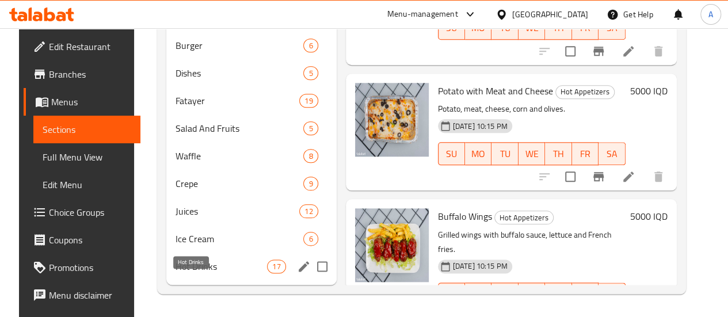
click at [181, 267] on span "Hot Drinks" at bounding box center [222, 267] width 92 height 14
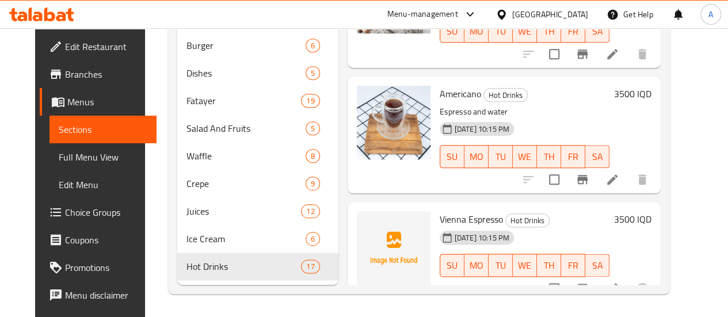
scroll to position [598, 0]
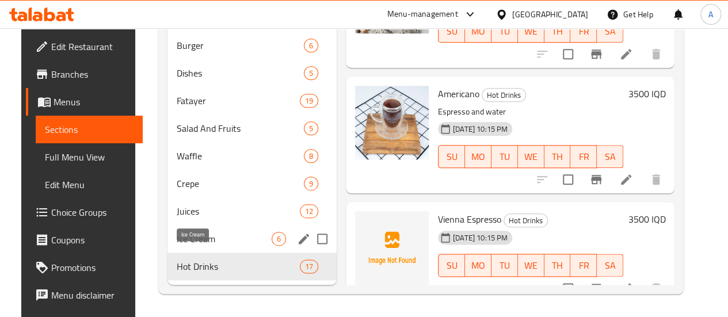
click at [204, 237] on span "Ice Cream" at bounding box center [224, 239] width 95 height 14
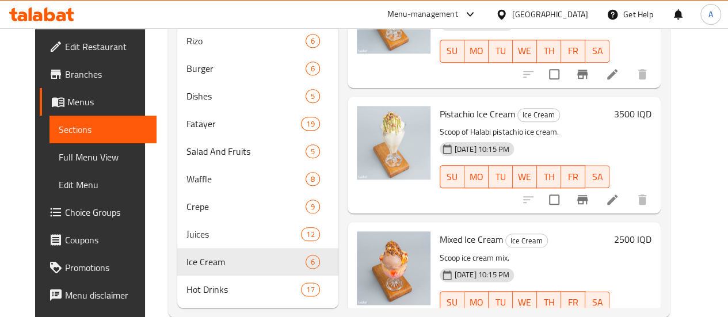
scroll to position [598, 0]
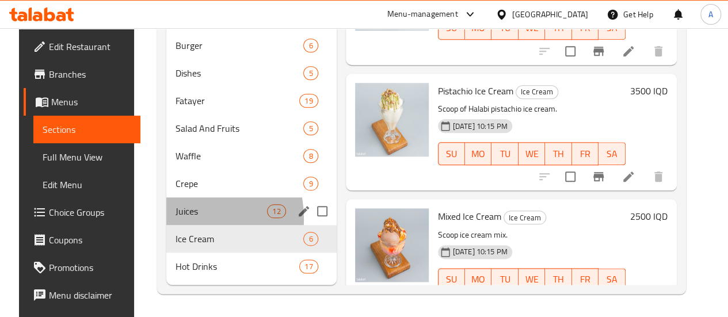
click at [166, 219] on div "Juices 12" at bounding box center [251, 211] width 170 height 28
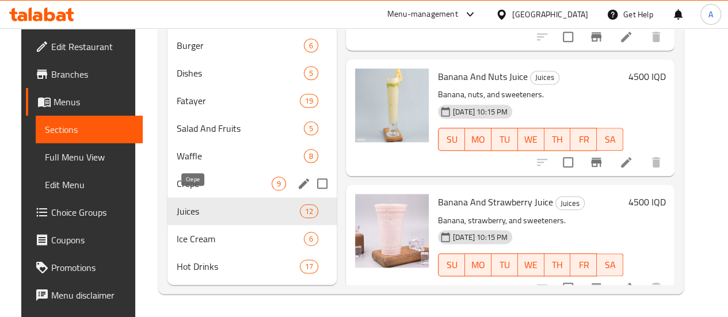
click at [195, 189] on span "Crepe" at bounding box center [224, 184] width 95 height 14
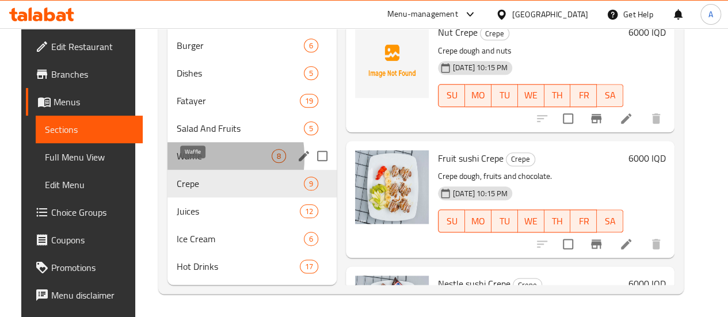
click at [177, 158] on span "Waffle" at bounding box center [224, 156] width 95 height 14
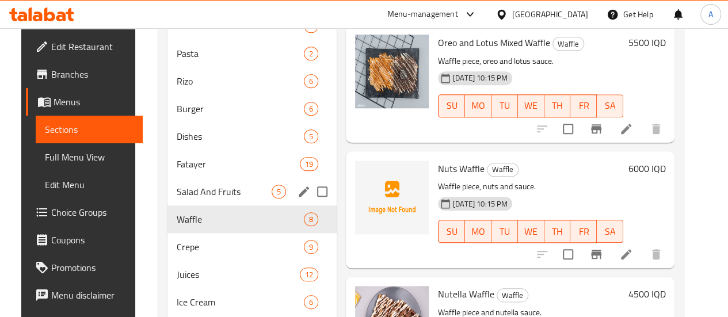
click at [186, 199] on span "Salad And Fruits" at bounding box center [224, 192] width 95 height 14
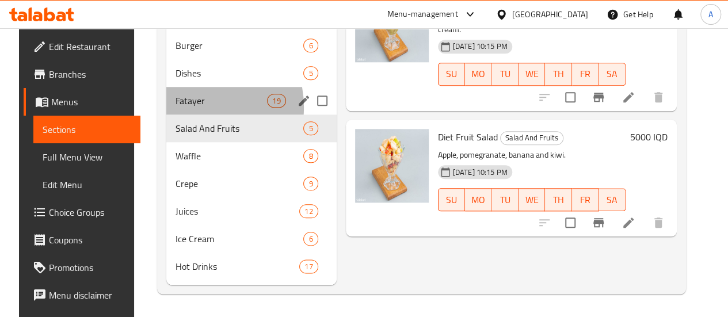
click at [180, 108] on span "Fatayer" at bounding box center [222, 101] width 92 height 14
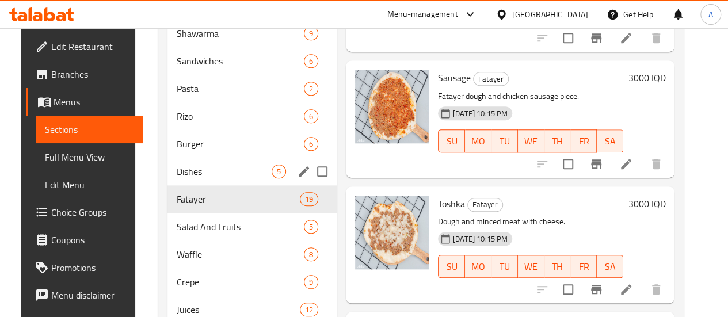
click at [184, 178] on span "Dishes" at bounding box center [224, 172] width 95 height 14
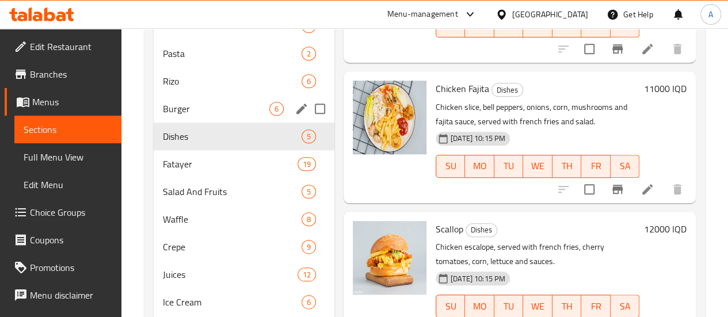
click at [203, 123] on div "Burger 6" at bounding box center [244, 109] width 181 height 28
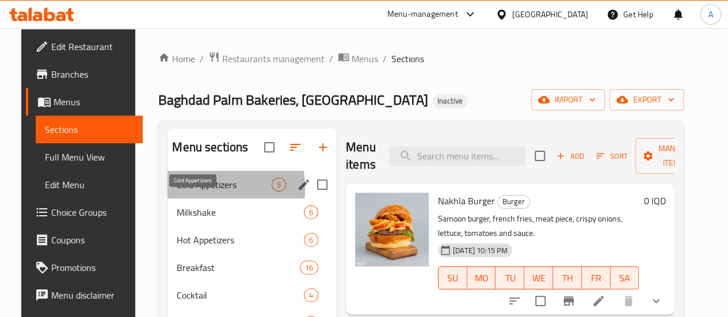
click at [177, 192] on span "Cold Appetizers" at bounding box center [224, 185] width 95 height 14
